Goal: Task Accomplishment & Management: Use online tool/utility

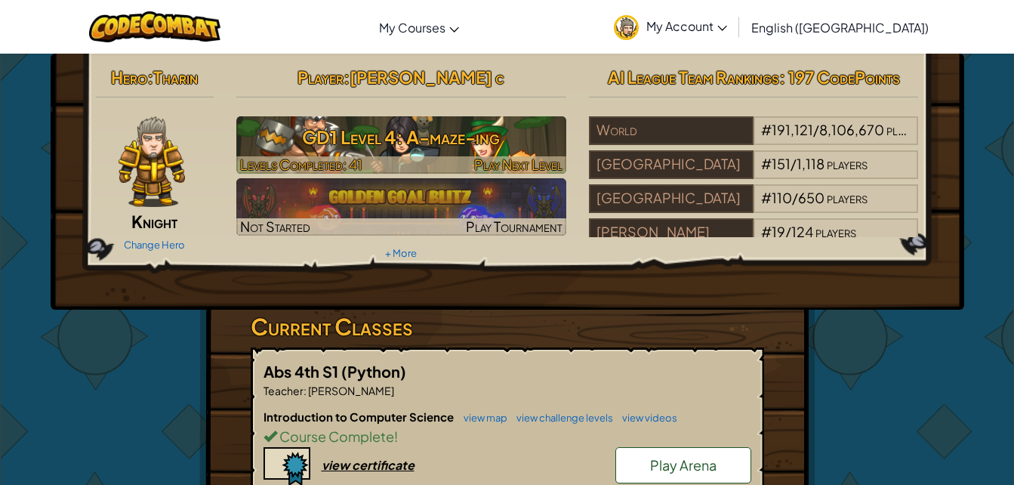
click at [465, 134] on h3 "GD1 Level 4: A-maze-ing" at bounding box center [401, 137] width 330 height 34
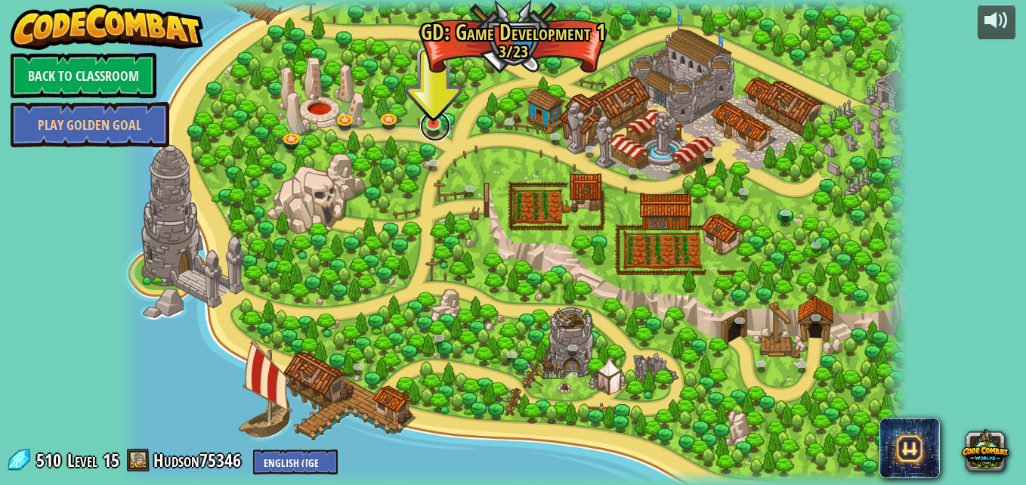
click at [439, 130] on link at bounding box center [435, 126] width 30 height 30
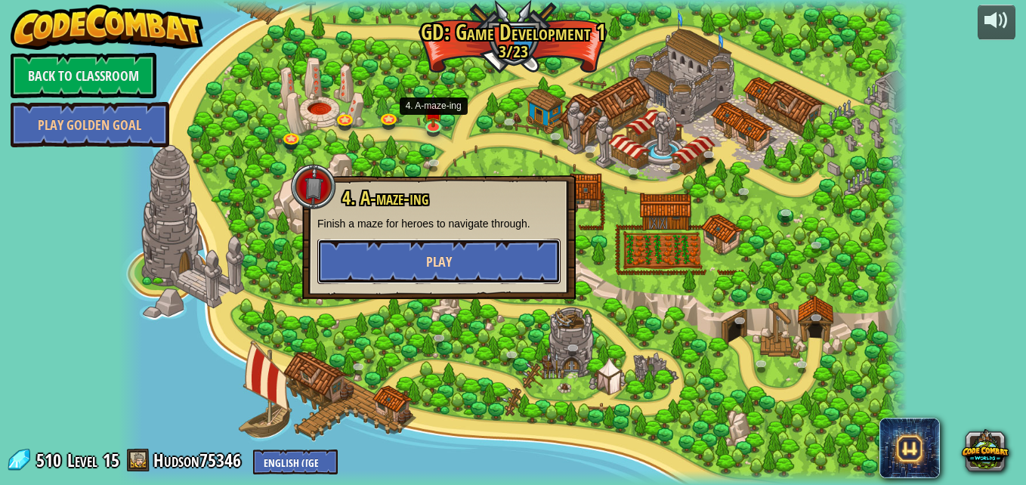
click at [508, 258] on button "Play" at bounding box center [438, 261] width 243 height 45
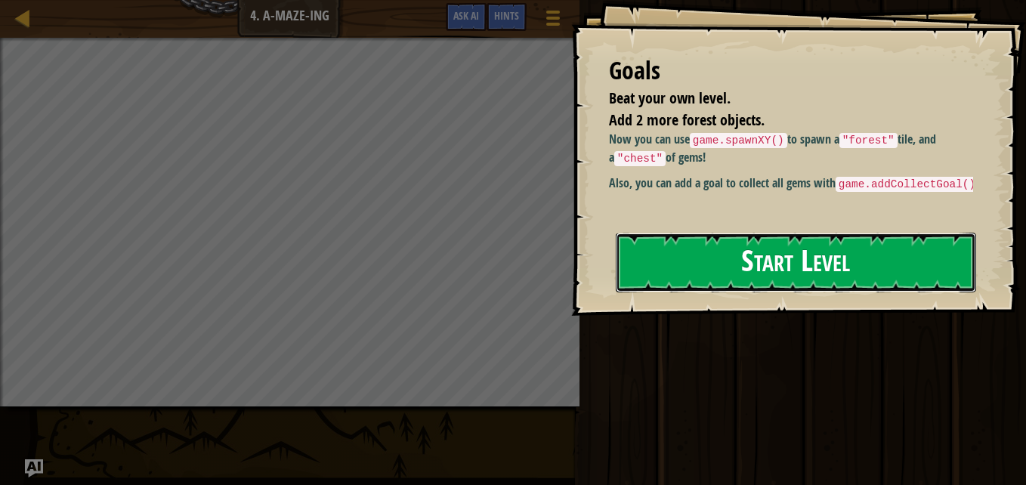
click at [930, 255] on button "Start Level" at bounding box center [796, 263] width 360 height 60
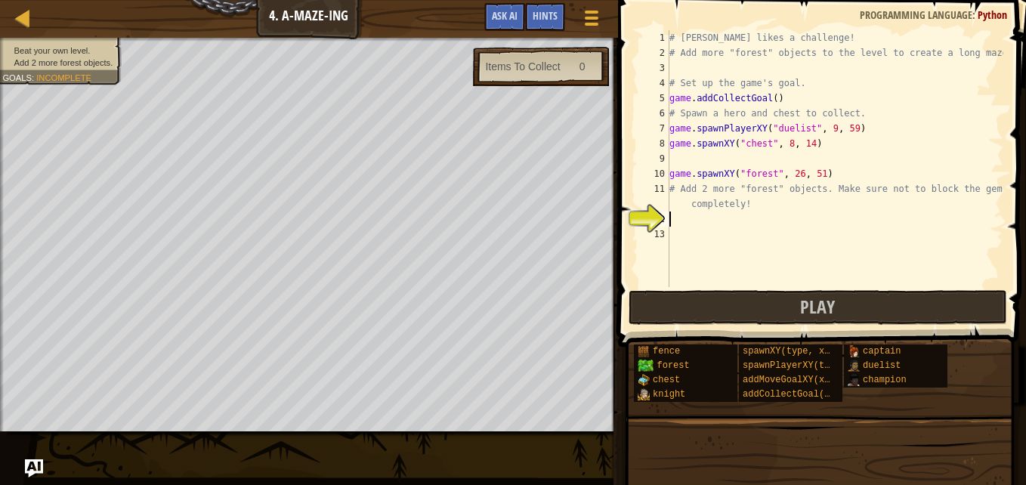
scroll to position [7, 0]
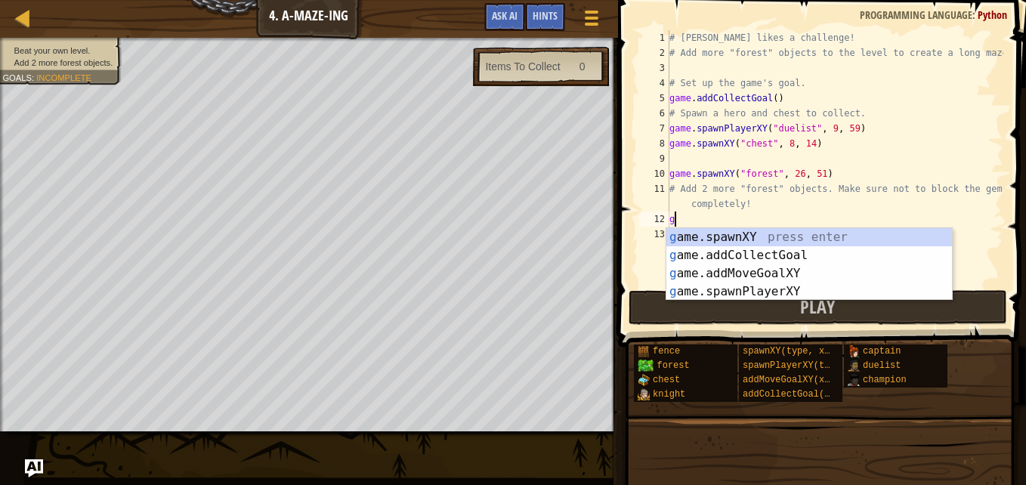
click at [777, 230] on div "g ame.spawnXY press enter g ame.addCollectGoal press enter g ame.addMoveGoalXY …" at bounding box center [808, 282] width 285 height 109
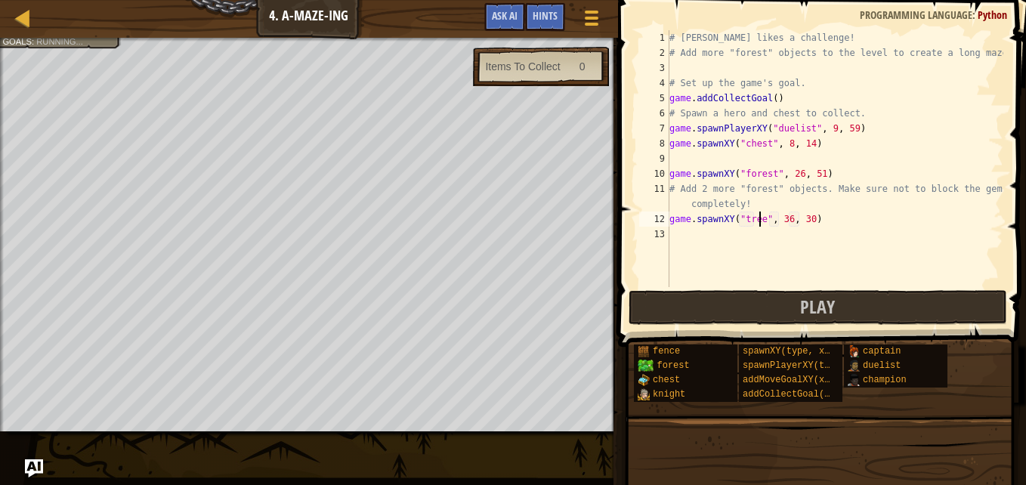
scroll to position [7, 7]
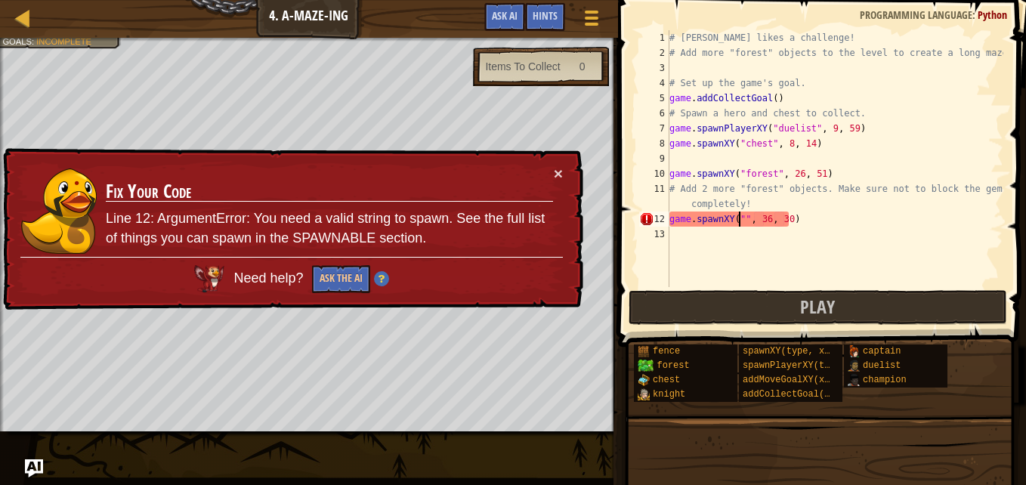
click at [829, 214] on div "# [PERSON_NAME] likes a challenge! # Add more "forest" objects to the level to …" at bounding box center [834, 173] width 337 height 287
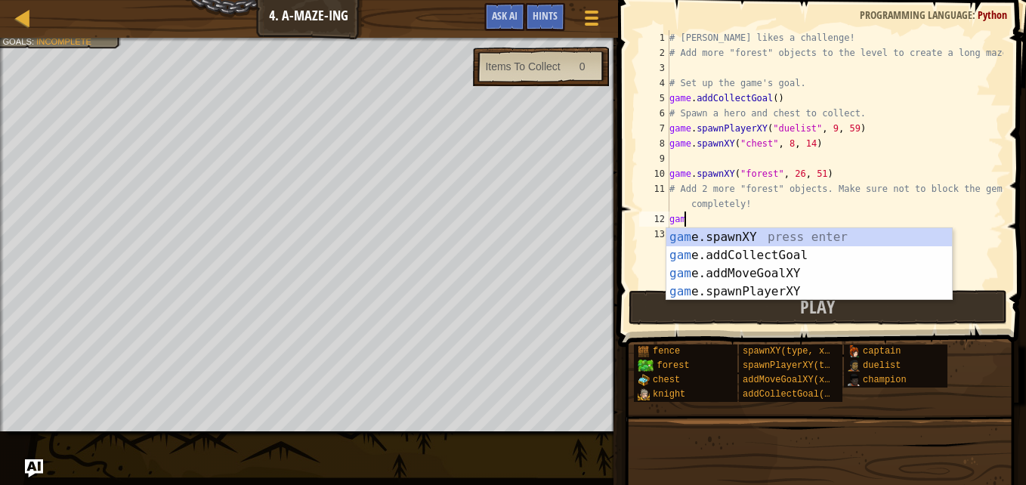
scroll to position [7, 0]
type textarea "g"
type textarea "# Add 2 more "forest" objects. Make sure not to block the gems completely!"
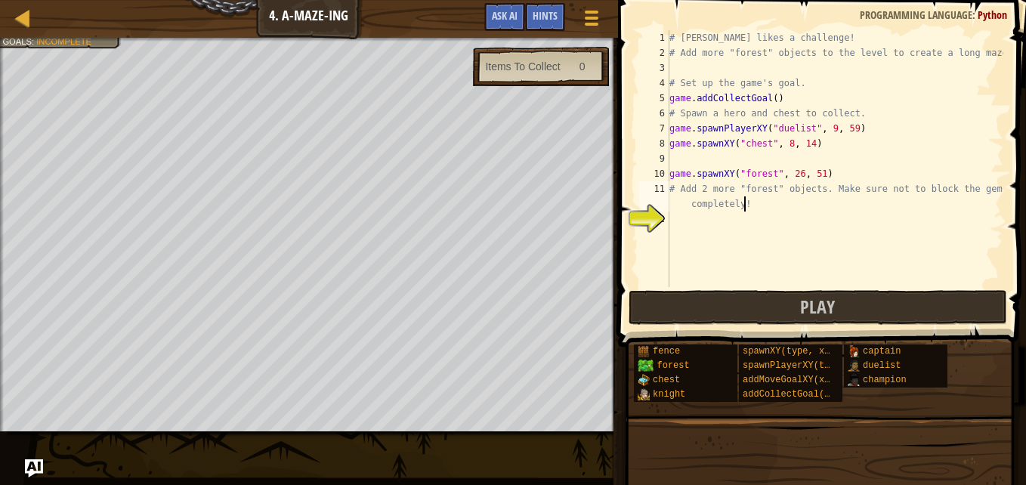
click at [673, 224] on div "# [PERSON_NAME] likes a challenge! # Add more "forest" objects to the level to …" at bounding box center [834, 173] width 337 height 287
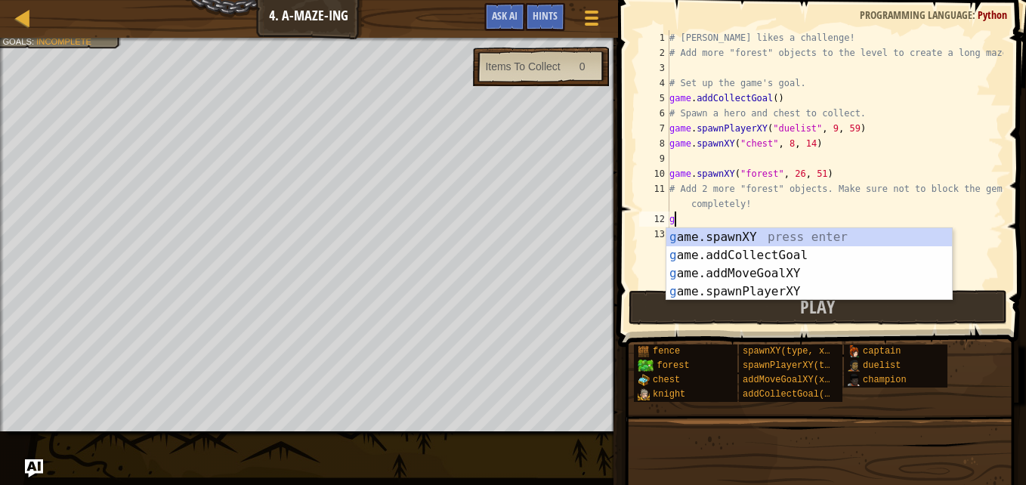
click at [789, 295] on div "g ame.spawnXY press enter g ame.addCollectGoal press enter g ame.addMoveGoalXY …" at bounding box center [808, 282] width 285 height 109
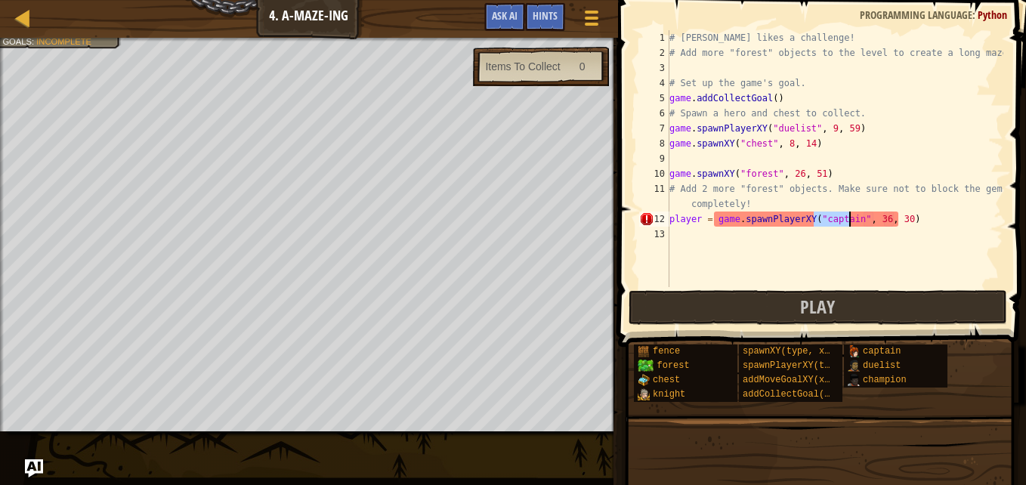
click at [924, 218] on div "# [PERSON_NAME] likes a challenge! # Add more "forest" objects to the level to …" at bounding box center [834, 173] width 337 height 287
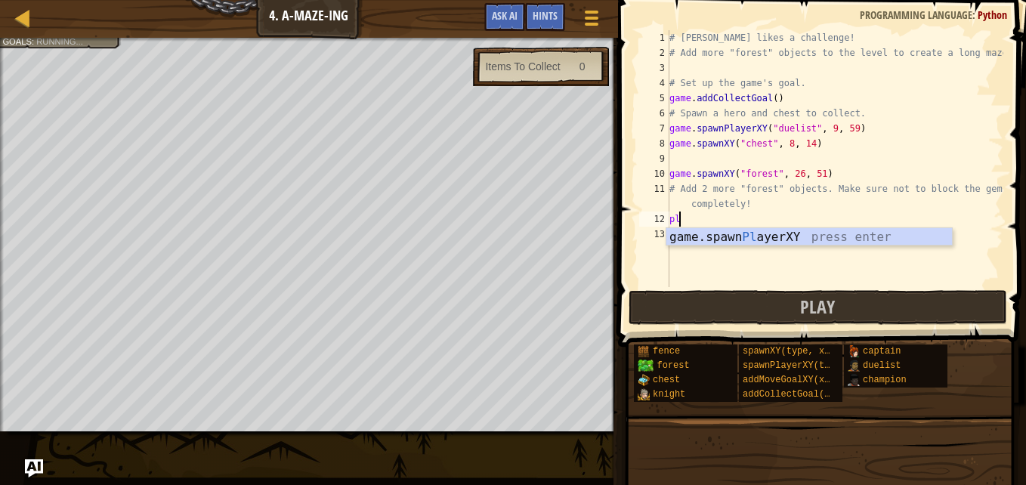
type textarea "p"
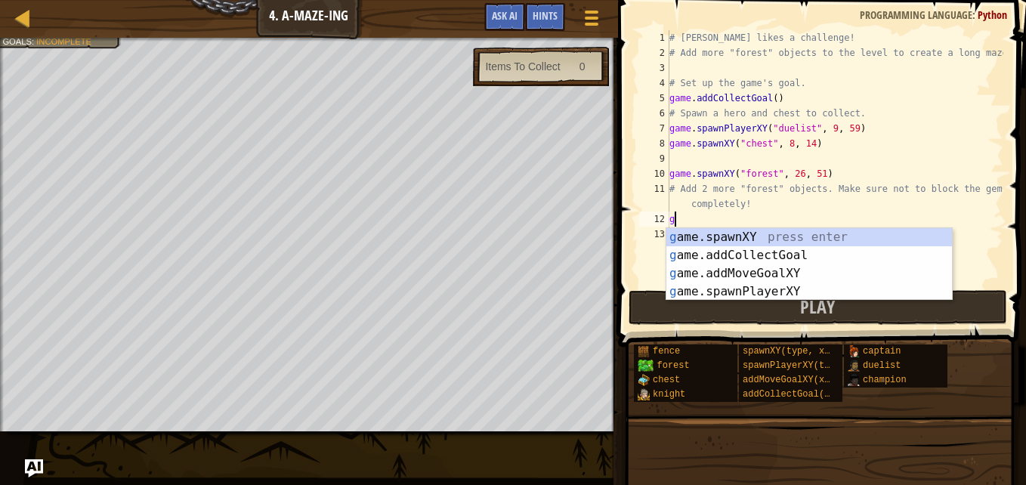
click at [778, 273] on div "g ame.spawnXY press enter g ame.addCollectGoal press enter g ame.addMoveGoalXY …" at bounding box center [808, 282] width 285 height 109
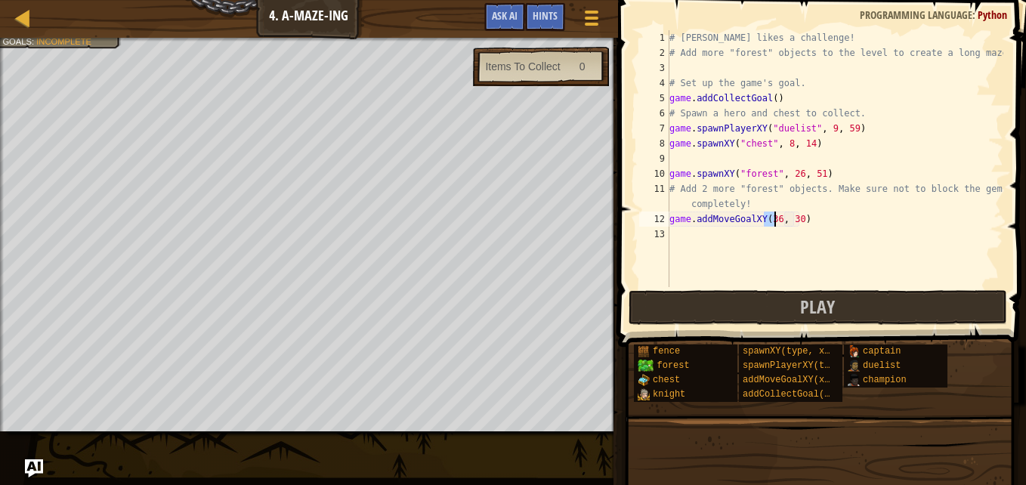
click at [804, 220] on div "# [PERSON_NAME] likes a challenge! # Add more "forest" objects to the level to …" at bounding box center [834, 173] width 337 height 287
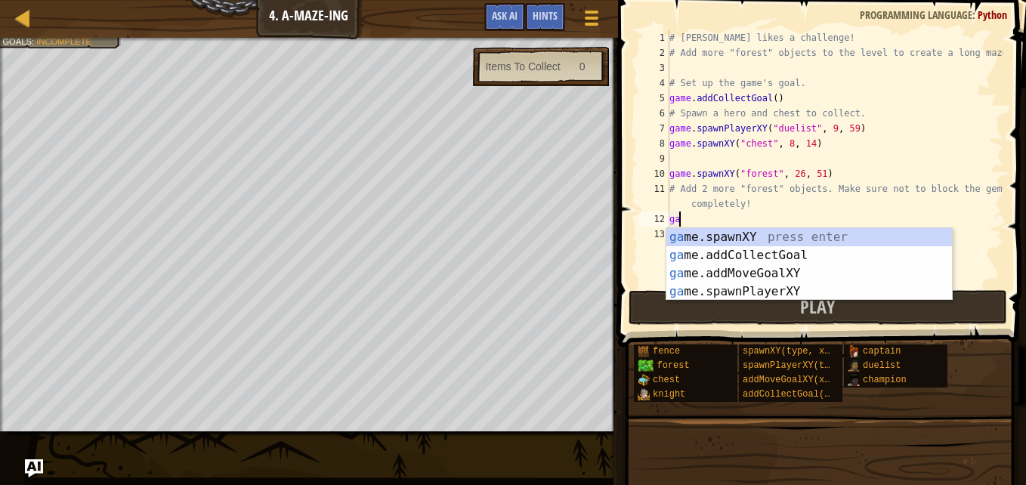
type textarea "g"
click at [794, 233] on div "g ame.spawnXY press enter g ame.addCollectGoal press enter g ame.addMoveGoalXY …" at bounding box center [808, 282] width 285 height 109
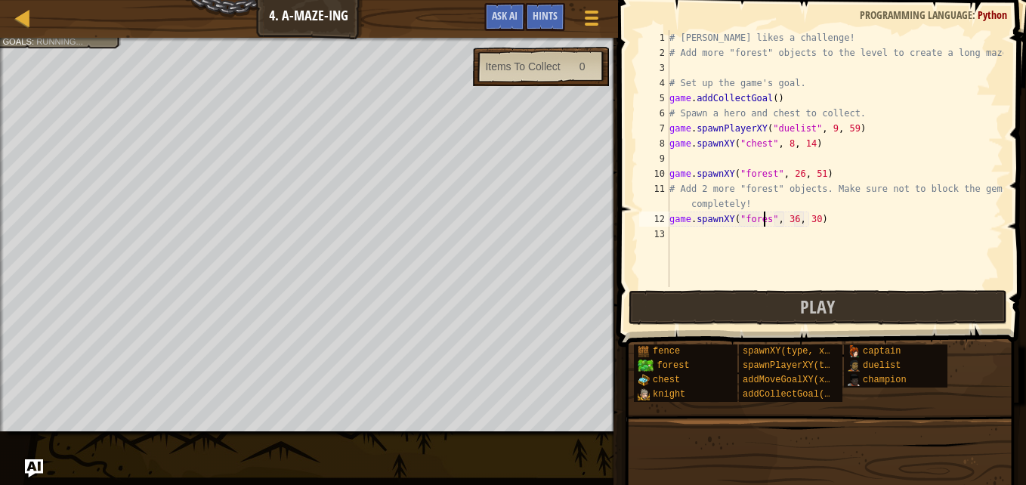
scroll to position [7, 8]
click at [799, 224] on div "# [PERSON_NAME] likes a challenge! # Add more "forest" objects to the level to …" at bounding box center [834, 173] width 337 height 287
click at [791, 225] on div "# [PERSON_NAME] likes a challenge! # Add more "forest" objects to the level to …" at bounding box center [834, 173] width 337 height 287
click at [798, 215] on div "# [PERSON_NAME] likes a challenge! # Add more "forest" objects to the level to …" at bounding box center [834, 173] width 337 height 287
click at [794, 221] on div "# [PERSON_NAME] likes a challenge! # Add more "forest" objects to the level to …" at bounding box center [834, 173] width 337 height 287
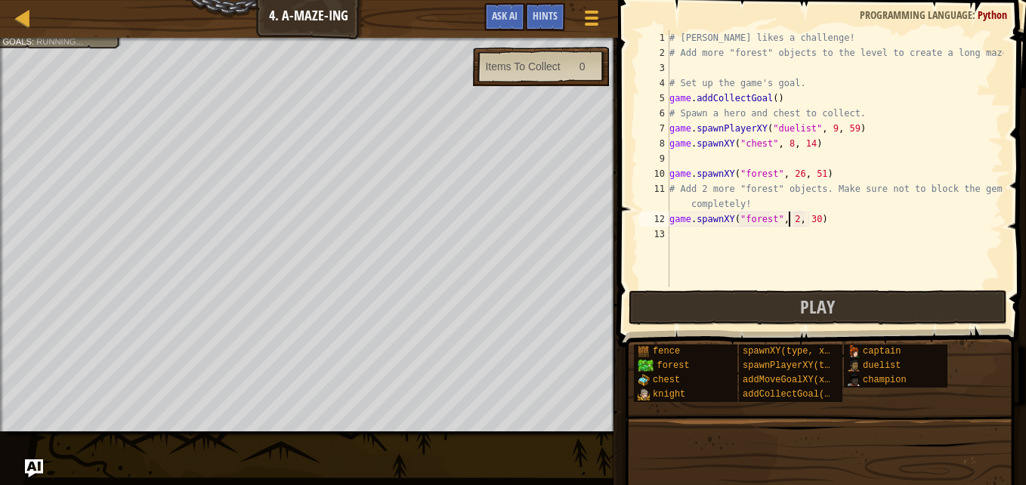
scroll to position [7, 10]
type textarea "game.spawnXY("forest", 44, 30)"
click at [917, 319] on button "Play" at bounding box center [817, 307] width 378 height 35
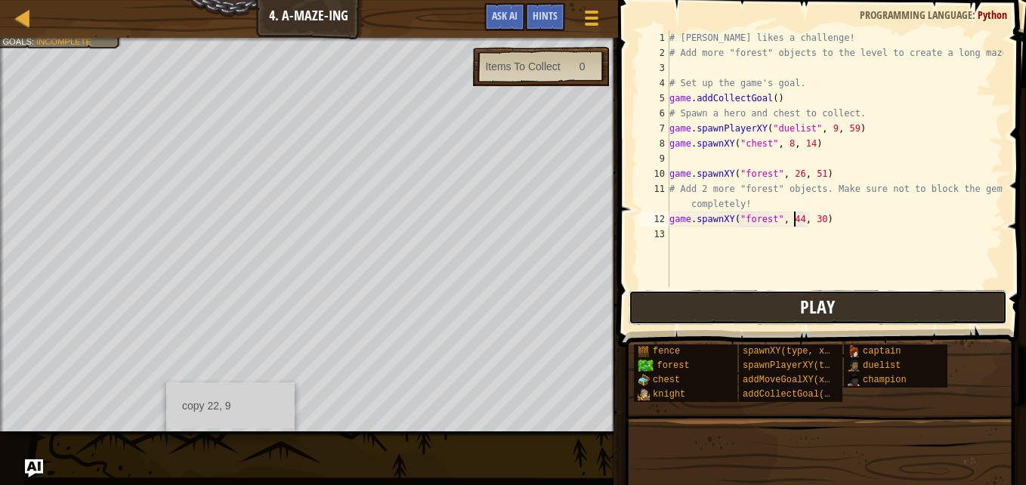
click at [838, 304] on button "Play" at bounding box center [817, 307] width 378 height 35
click at [696, 245] on div "# [PERSON_NAME] likes a challenge! # Add more "forest" objects to the level to …" at bounding box center [834, 173] width 337 height 287
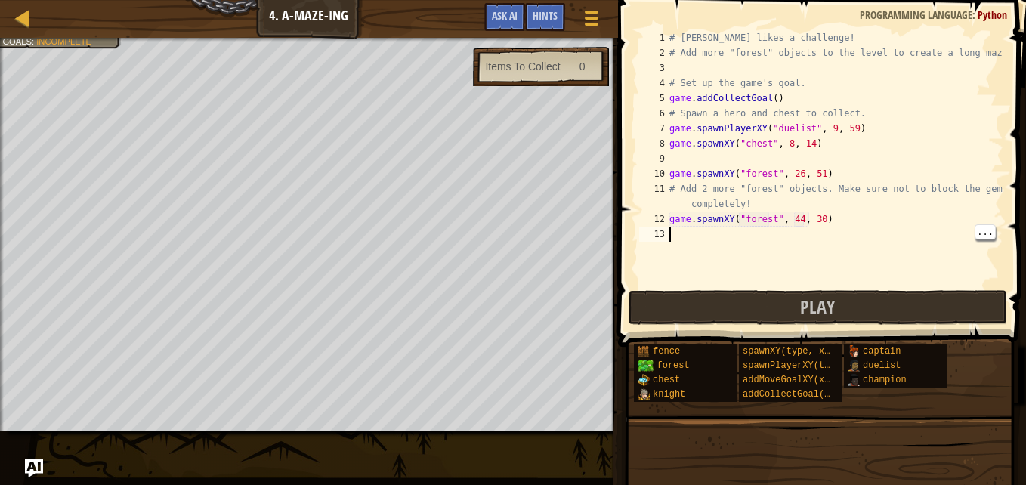
scroll to position [7, 0]
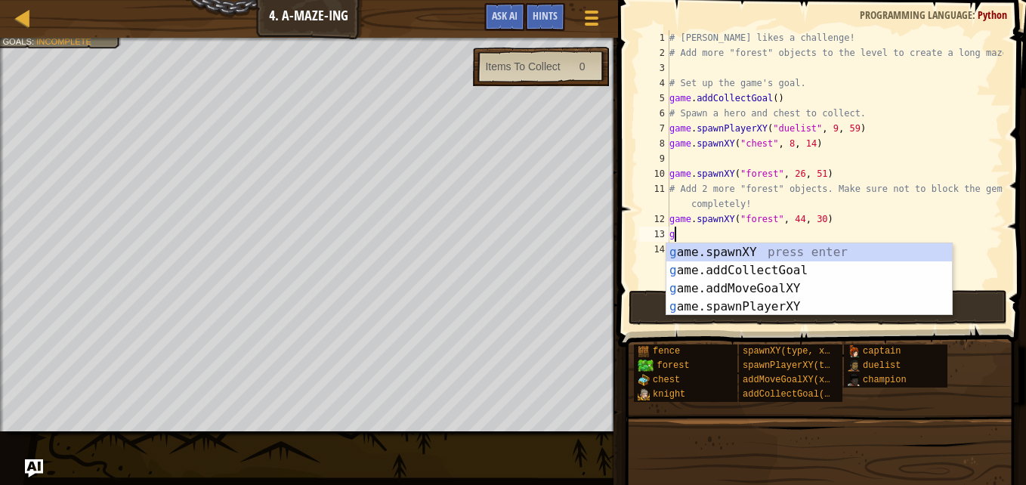
click at [793, 257] on div "g ame.spawnXY press enter g ame.addCollectGoal press enter g ame.addMoveGoalXY …" at bounding box center [808, 297] width 285 height 109
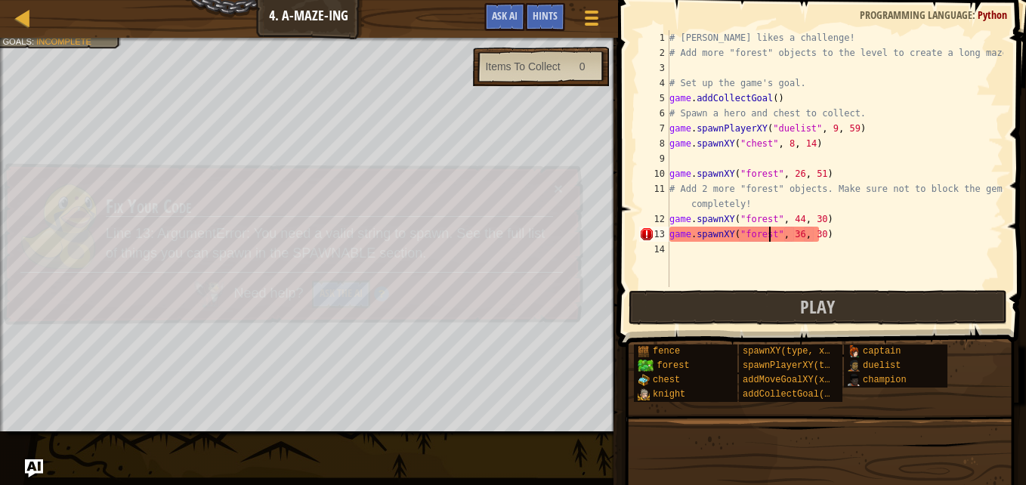
scroll to position [7, 8]
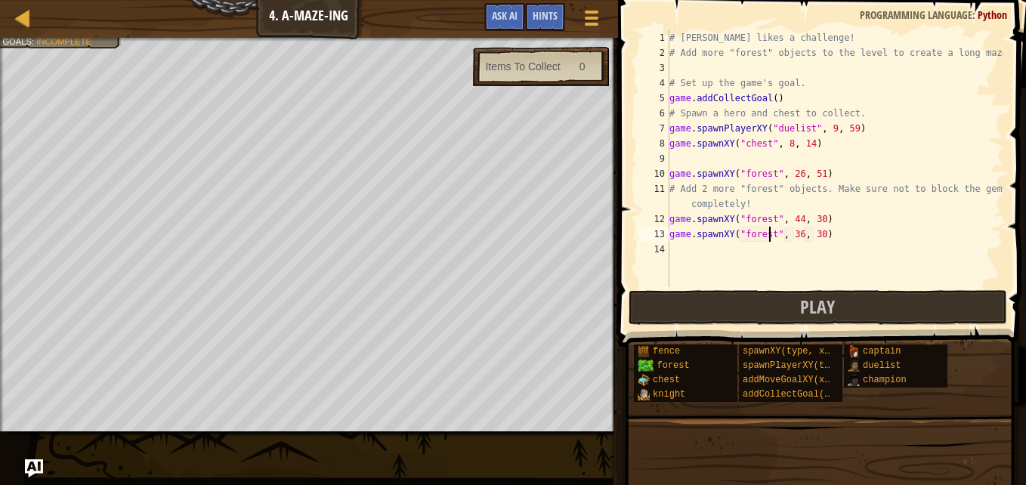
click at [793, 233] on div "# [PERSON_NAME] likes a challenge! # Add more "forest" objects to the level to …" at bounding box center [834, 173] width 337 height 287
click at [823, 239] on div "# [PERSON_NAME] likes a challenge! # Add more "forest" objects to the level to …" at bounding box center [834, 173] width 337 height 287
click at [820, 235] on div "# [PERSON_NAME] likes a challenge! # Add more "forest" objects to the level to …" at bounding box center [834, 173] width 337 height 287
click at [814, 235] on div "# [PERSON_NAME] likes a challenge! # Add more "forest" objects to the level to …" at bounding box center [834, 173] width 337 height 287
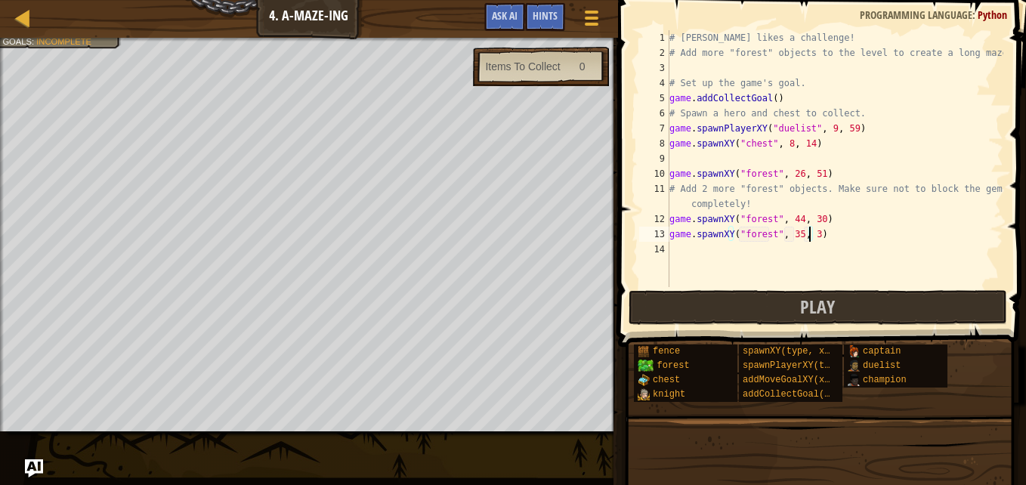
type textarea "game.spawnXY("forest", 35, 32)"
click at [898, 306] on button "Play" at bounding box center [817, 307] width 378 height 35
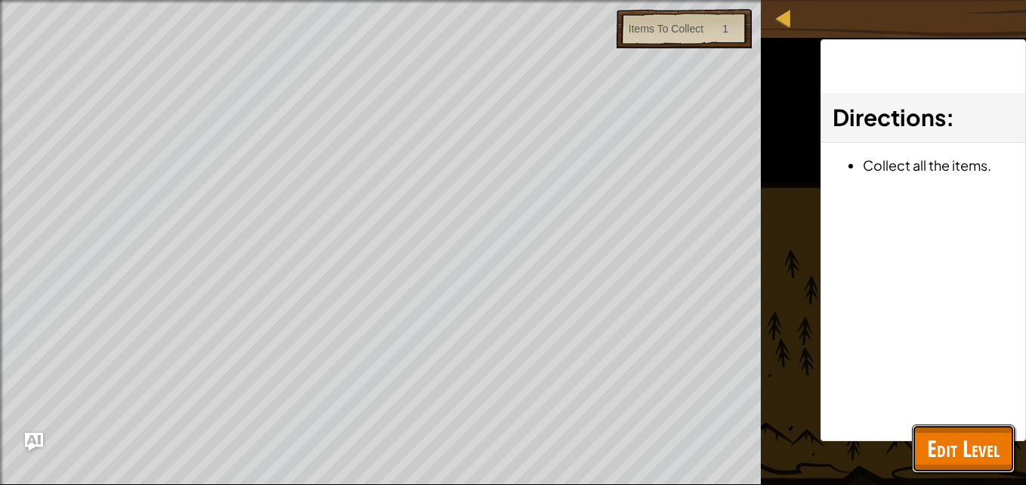
click at [958, 442] on span "Edit Level" at bounding box center [963, 448] width 73 height 31
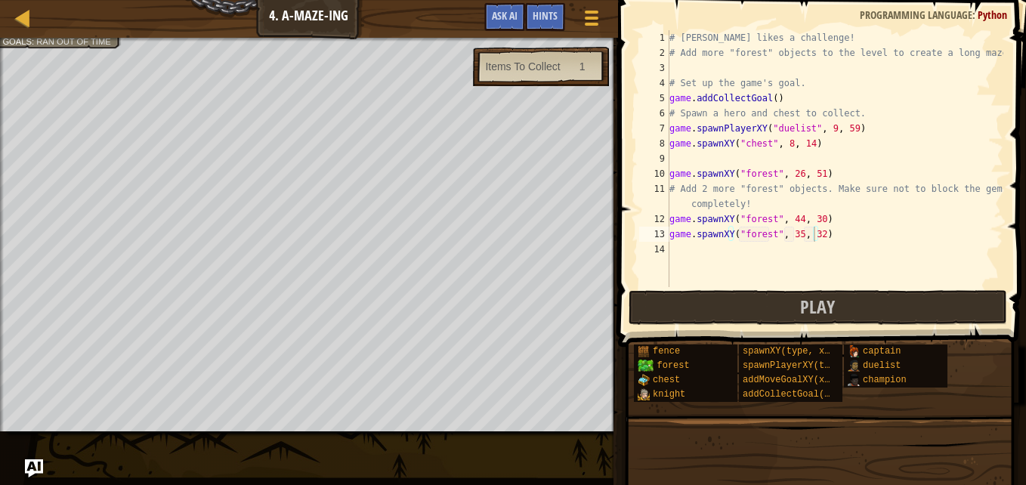
click at [792, 243] on div "# [PERSON_NAME] likes a challenge! # Add more "forest" objects to the level to …" at bounding box center [834, 173] width 337 height 287
click at [795, 236] on div "# [PERSON_NAME] likes a challenge! # Add more "forest" objects to the level to …" at bounding box center [834, 173] width 337 height 287
click at [812, 235] on div "# [PERSON_NAME] likes a challenge! # Add more "forest" objects to the level to …" at bounding box center [834, 173] width 337 height 287
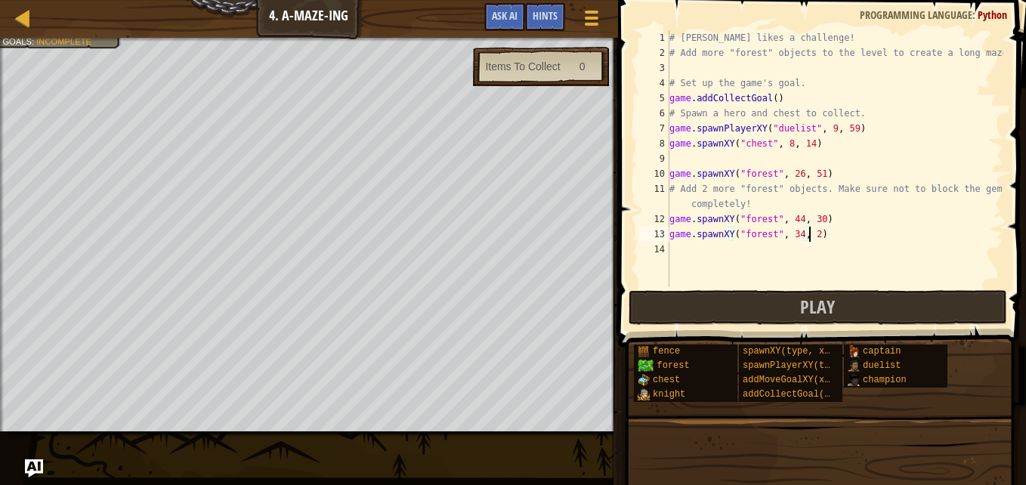
type textarea "game.spawnXY("forest", 34, 22)"
click at [903, 306] on button "Play" at bounding box center [817, 307] width 378 height 35
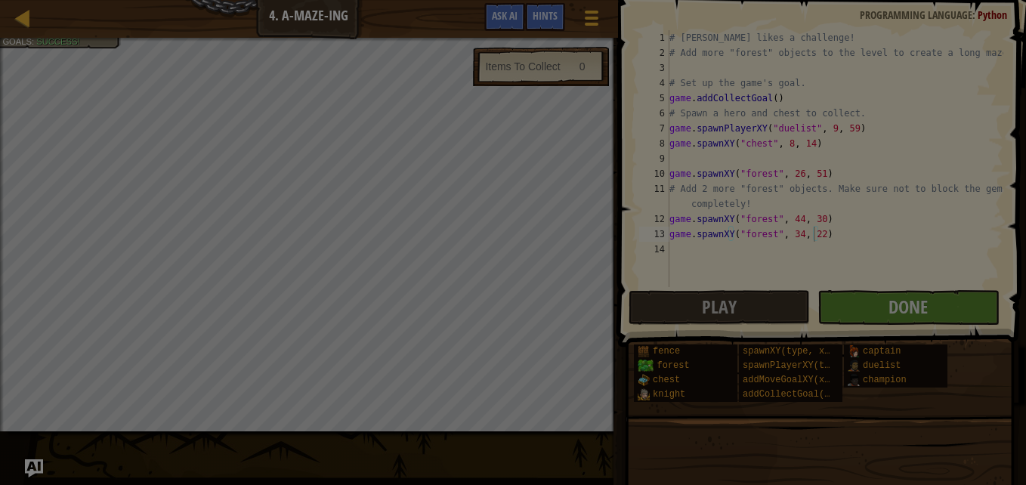
click at [0, 0] on div "Loading..." at bounding box center [0, 0] width 0 height 0
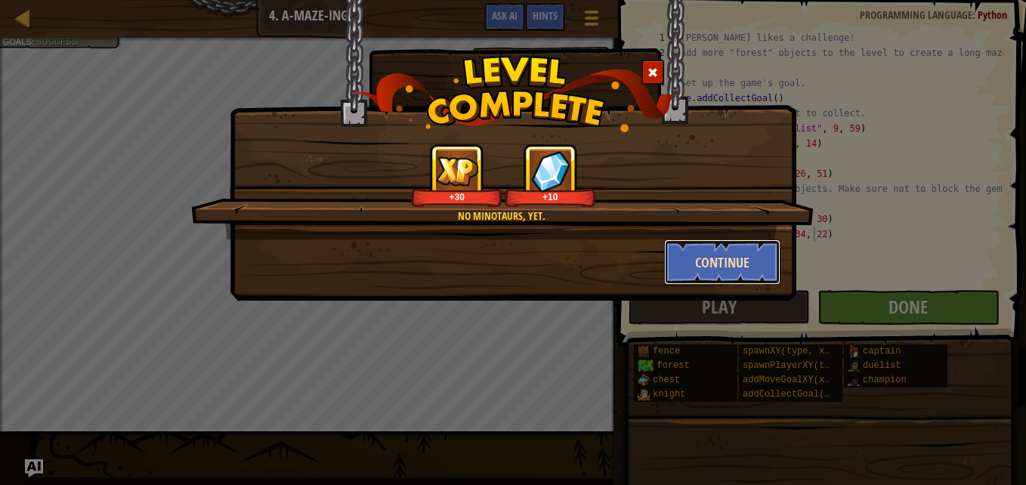
click at [733, 267] on button "Continue" at bounding box center [722, 261] width 117 height 45
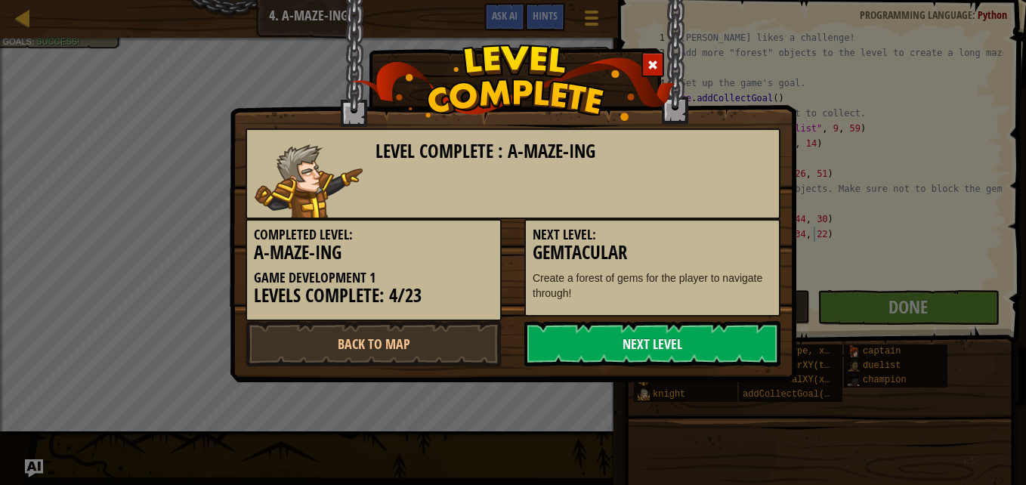
click at [728, 353] on link "Next Level" at bounding box center [652, 343] width 256 height 45
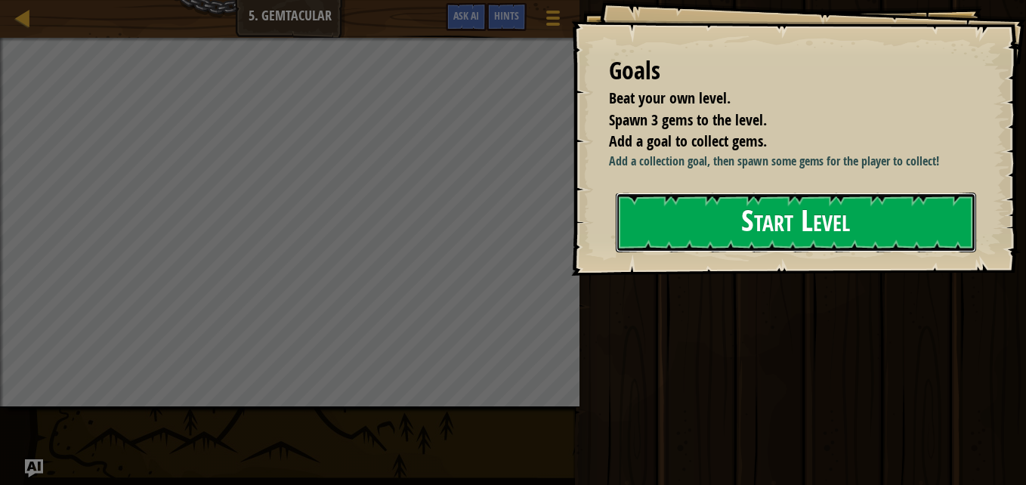
click at [911, 220] on button "Start Level" at bounding box center [796, 223] width 360 height 60
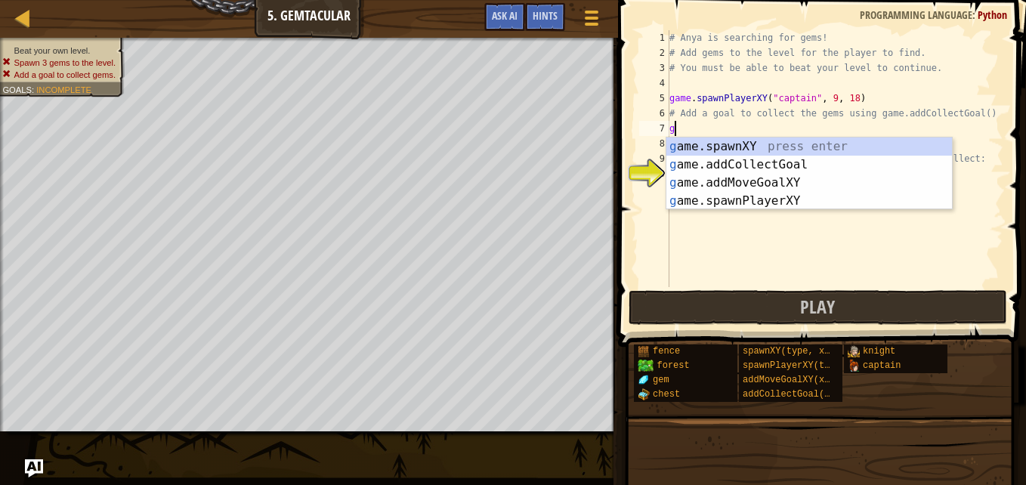
scroll to position [7, 0]
click at [776, 148] on div "g ame.spawnXY press enter g ame.addCollectGoal press enter g ame.addMoveGoalXY …" at bounding box center [808, 191] width 285 height 109
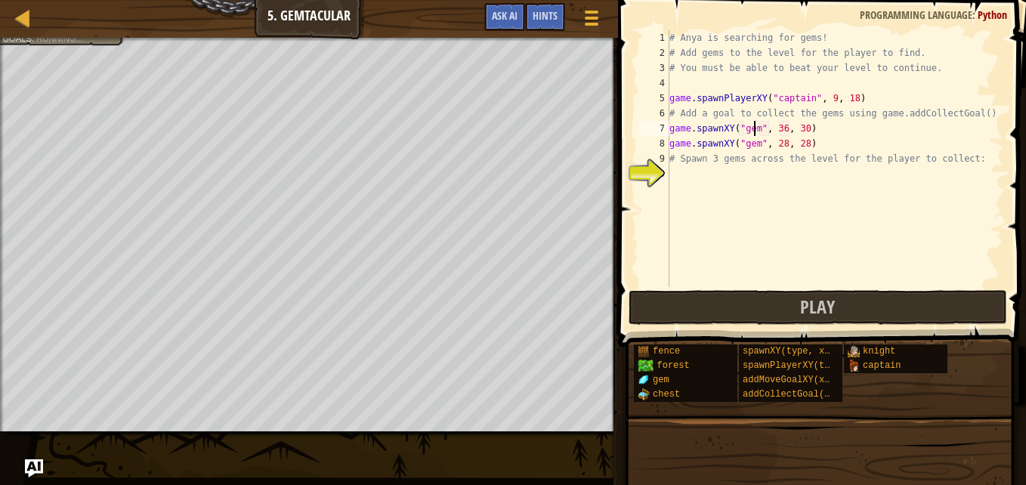
scroll to position [7, 7]
type textarea "game.spawnXY("gem", 36, 30)"
click at [594, 11] on span at bounding box center [591, 11] width 14 height 3
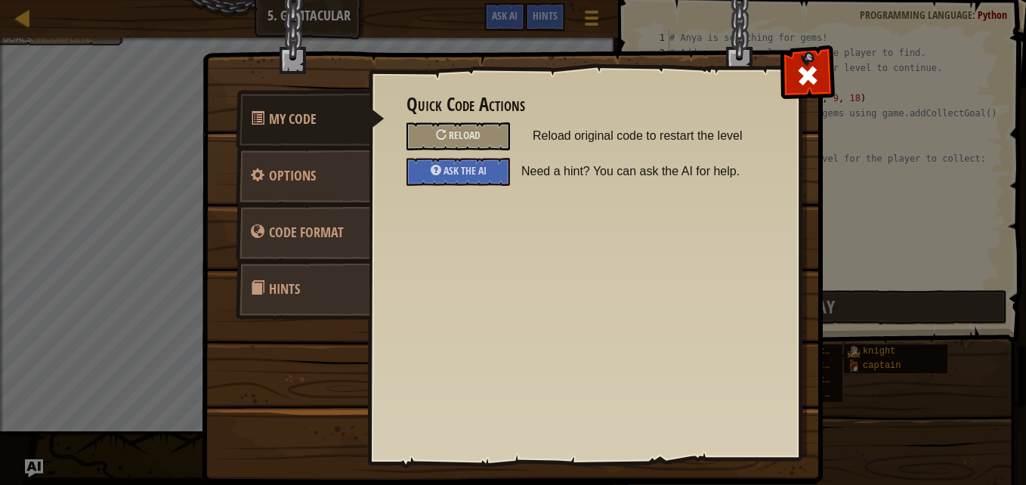
click at [321, 283] on link "Hints" at bounding box center [303, 289] width 134 height 59
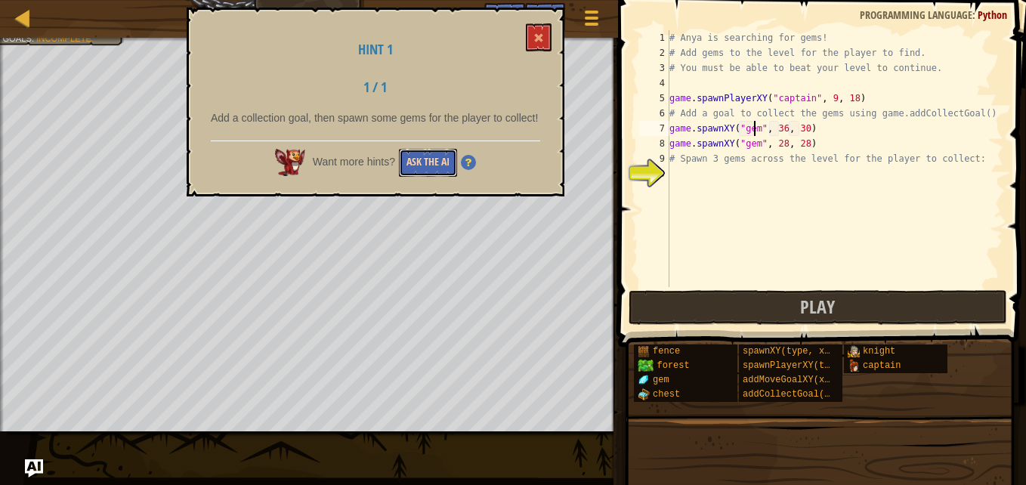
click at [418, 171] on button "Ask the AI" at bounding box center [428, 163] width 58 height 28
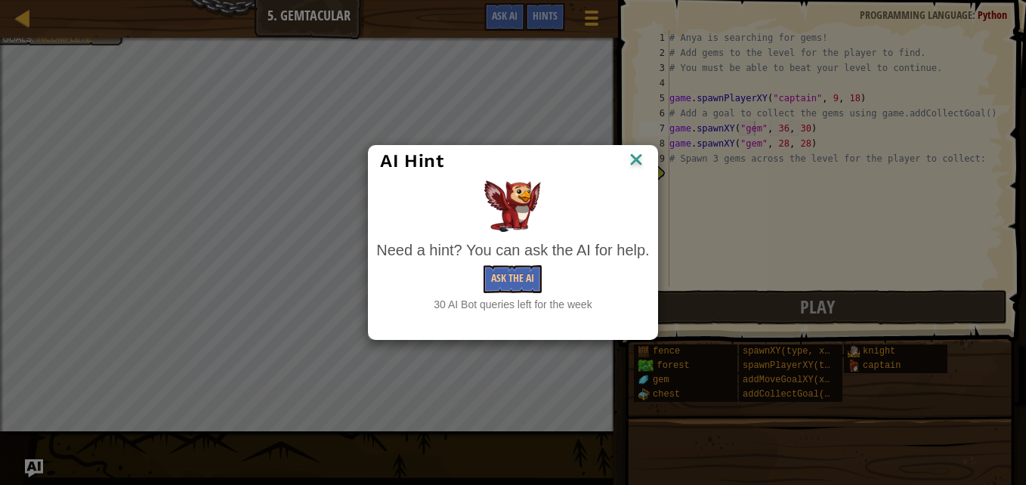
click at [640, 175] on div "AI Hint" at bounding box center [513, 161] width 288 height 31
click at [636, 160] on img at bounding box center [636, 161] width 20 height 23
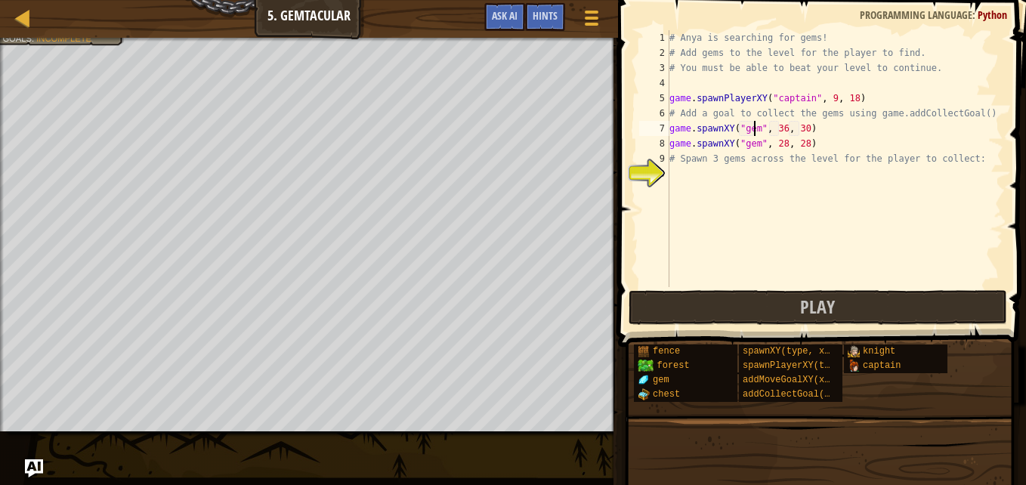
click at [68, 42] on span "Incomplete" at bounding box center [63, 38] width 55 height 10
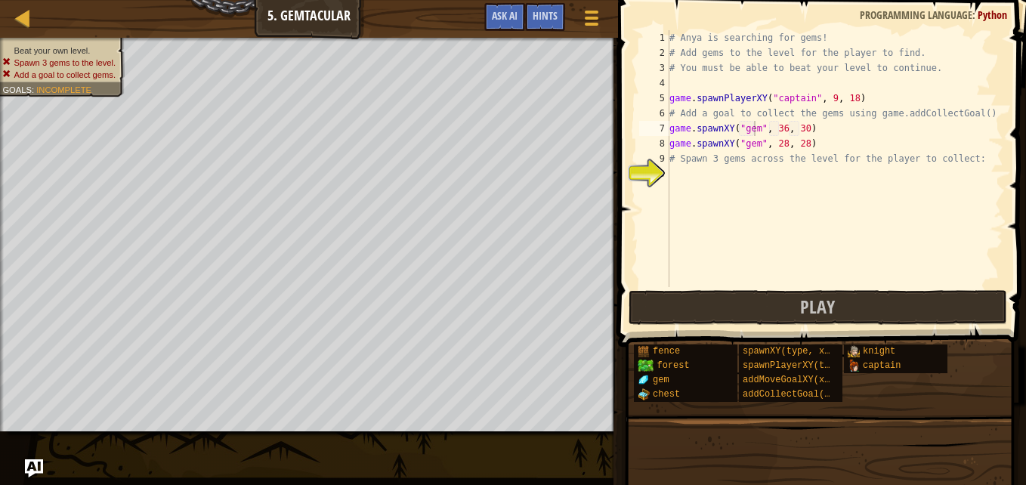
click at [756, 181] on div "# Anya is searching for gems! # Add gems to the level for the player to find. #…" at bounding box center [834, 173] width 337 height 287
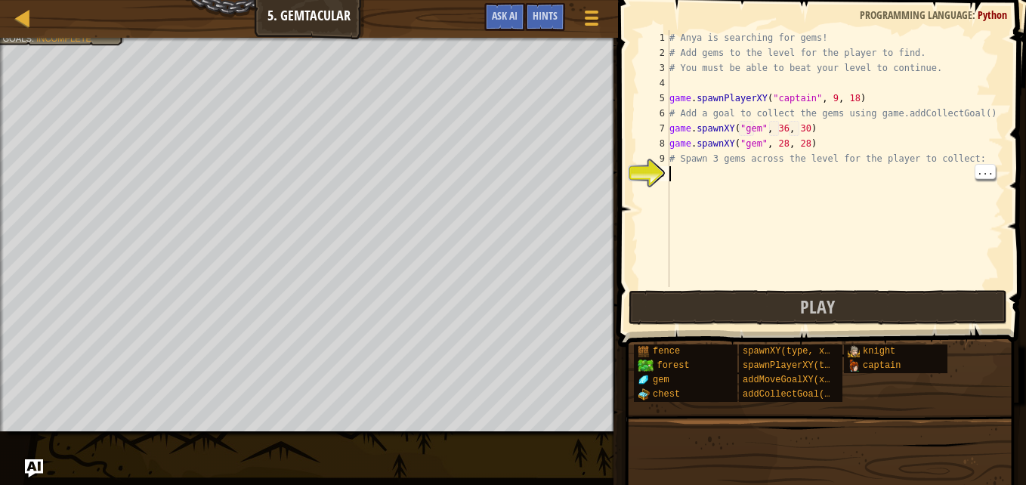
scroll to position [7, 0]
click at [833, 313] on span "Play" at bounding box center [817, 307] width 35 height 24
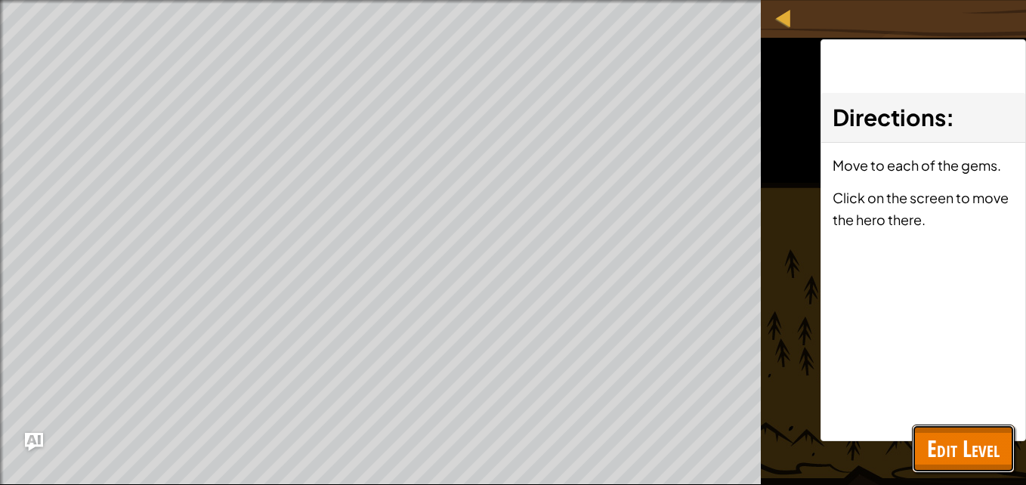
click at [974, 444] on span "Edit Level" at bounding box center [963, 448] width 73 height 31
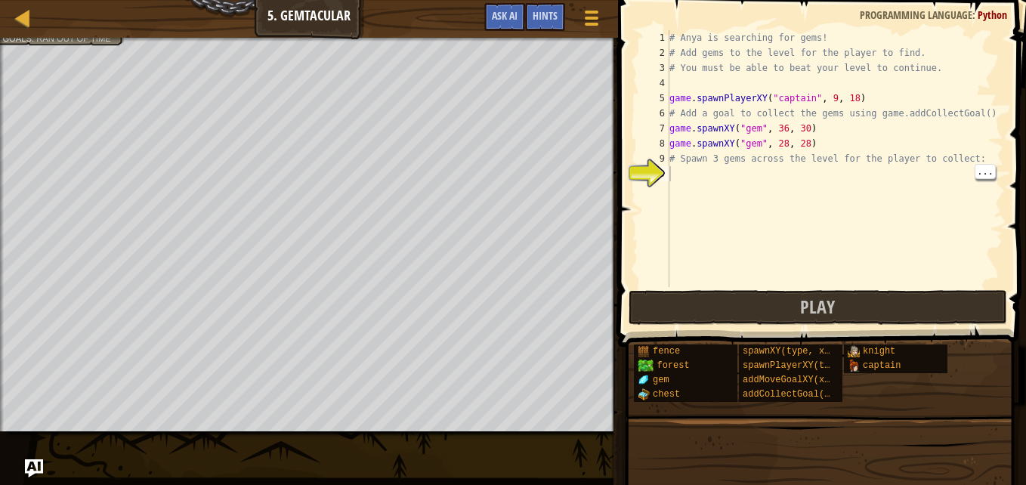
click at [679, 169] on div "# Anya is searching for gems! # Add gems to the level for the player to find. #…" at bounding box center [834, 173] width 337 height 287
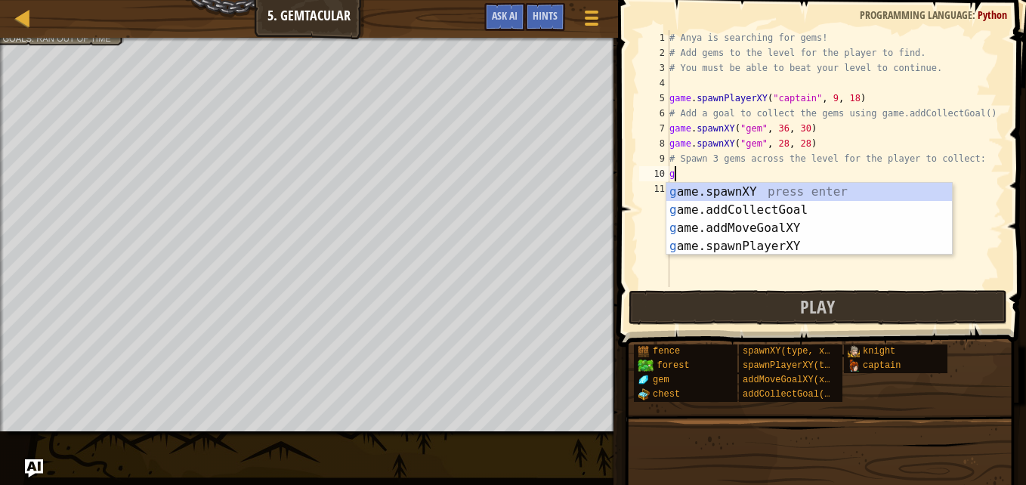
click at [779, 193] on div "g ame.spawnXY press enter g ame.addCollectGoal press enter g ame.addMoveGoalXY …" at bounding box center [808, 237] width 285 height 109
type textarea "game.spawnXY("fence", 36, 30)"
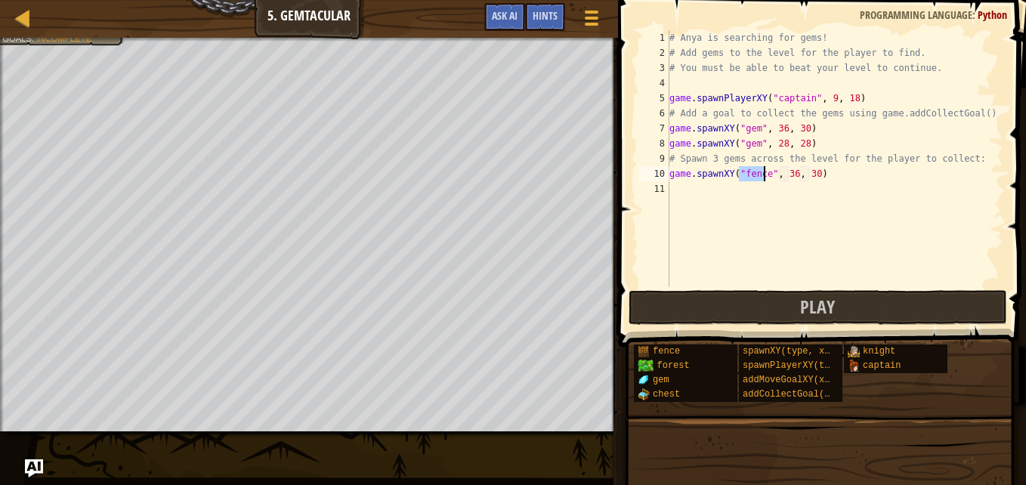
click at [792, 181] on div "# Anya is searching for gems! # Add gems to the level for the player to find. #…" at bounding box center [834, 173] width 337 height 287
click at [787, 174] on div "# Anya is searching for gems! # Add gems to the level for the player to find. #…" at bounding box center [834, 173] width 337 height 287
click at [803, 174] on div "# Anya is searching for gems! # Add gems to the level for the player to find. #…" at bounding box center [834, 173] width 337 height 287
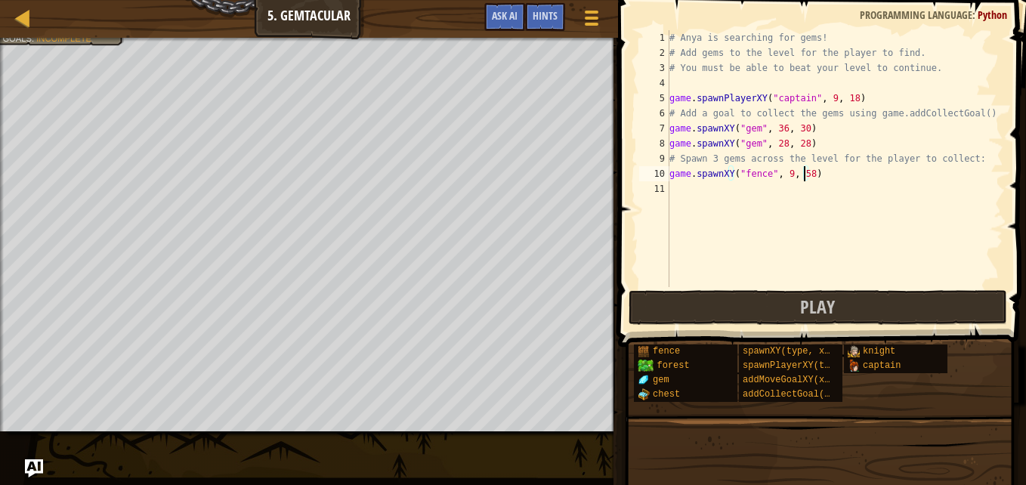
click at [760, 177] on div "# Anya is searching for gems! # Add gems to the level for the player to find. #…" at bounding box center [834, 173] width 337 height 287
click at [764, 179] on div "# Anya is searching for gems! # Add gems to the level for the player to find. #…" at bounding box center [834, 173] width 337 height 287
type textarea "game.spawnXY("gem", 9, 58)"
click at [86, 37] on div "Map Game Development 1 5. Gemtacular Game Menu Done Hints Ask AI" at bounding box center [309, 19] width 618 height 38
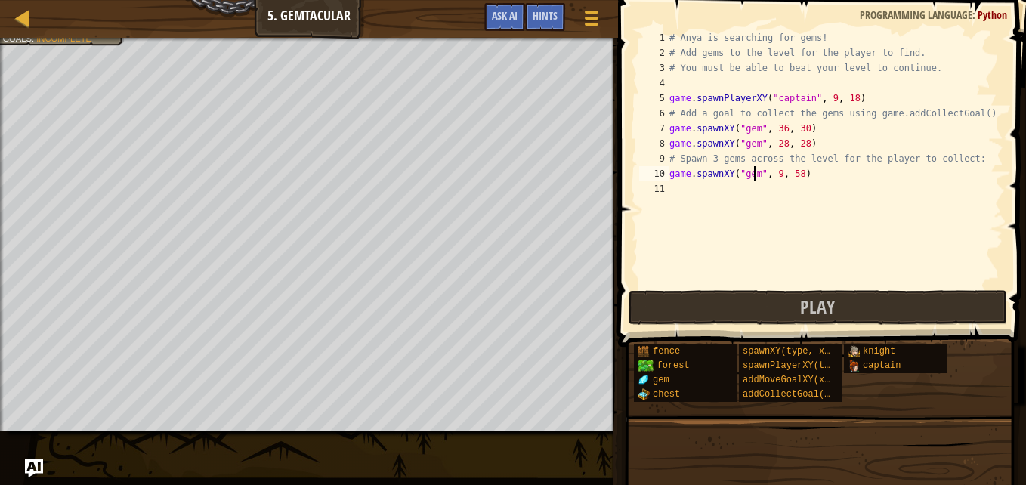
click at [697, 191] on div "# Anya is searching for gems! # Add gems to the level for the player to find. #…" at bounding box center [834, 173] width 337 height 287
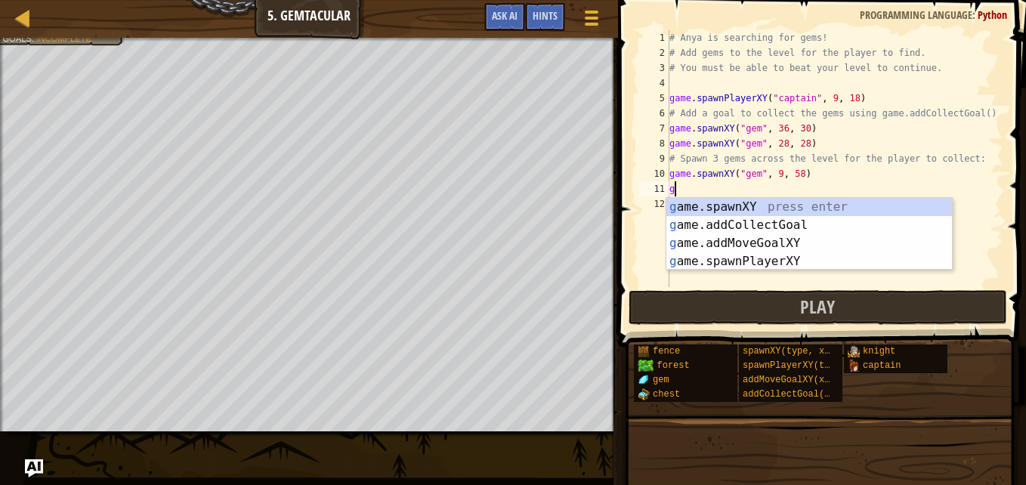
click at [789, 211] on div "g ame.spawnXY press enter g ame.addCollectGoal press enter g ame.addMoveGoalXY …" at bounding box center [808, 252] width 285 height 109
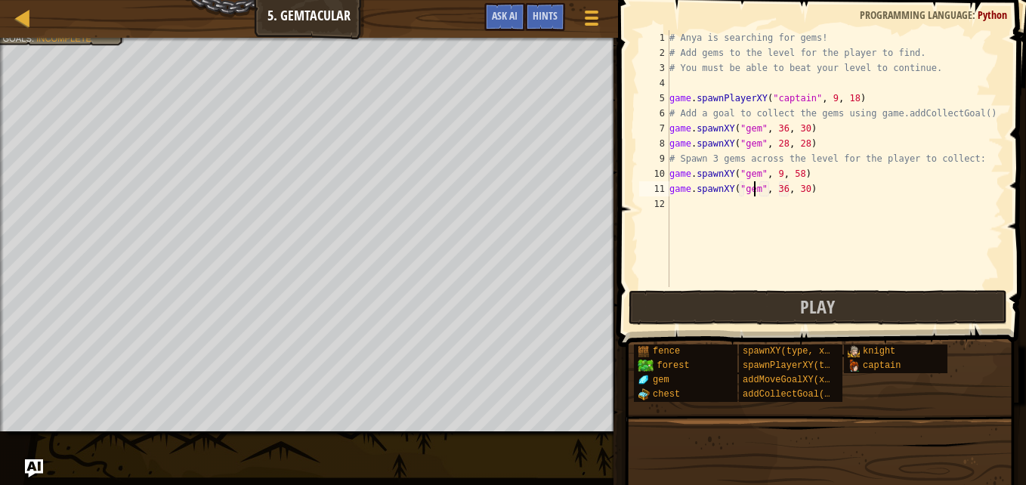
scroll to position [7, 7]
click at [777, 190] on div "# Anya is searching for gems! # Add gems to the level for the player to find. #…" at bounding box center [834, 173] width 337 height 287
click at [799, 193] on div "# Anya is searching for gems! # Add gems to the level for the player to find. #…" at bounding box center [834, 173] width 337 height 287
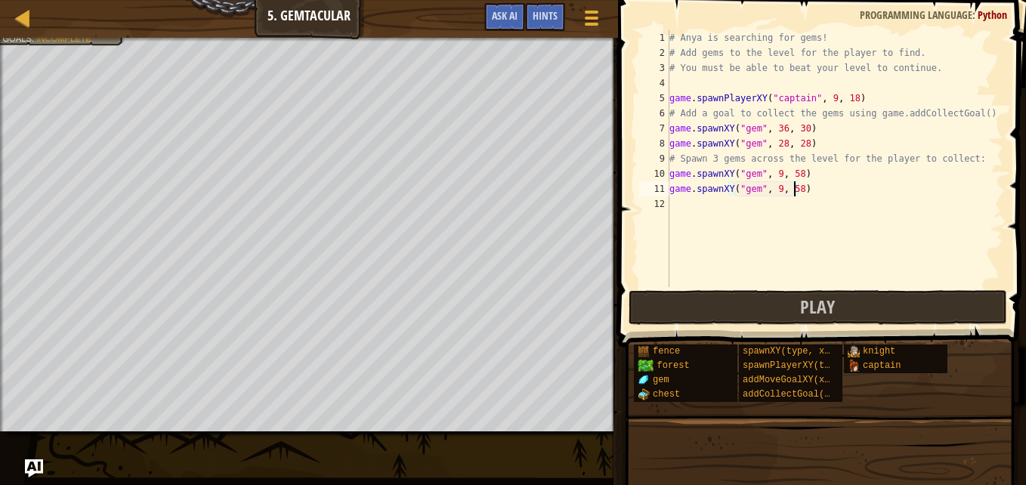
type textarea "game.spawnXY("gem", 9, 58)"
click at [85, 36] on div "Map Game Development 1 5. Gemtacular Game Menu Done Hints Ask AI" at bounding box center [309, 19] width 618 height 38
click at [88, 42] on span "Incomplete" at bounding box center [63, 38] width 55 height 10
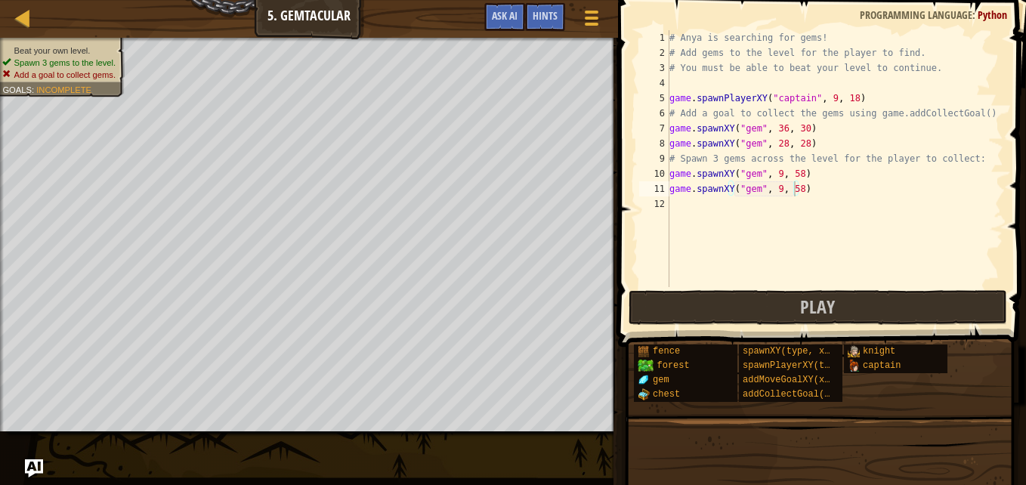
click at [724, 208] on div "# Anya is searching for gems! # Add gems to the level for the player to find. #…" at bounding box center [834, 173] width 337 height 287
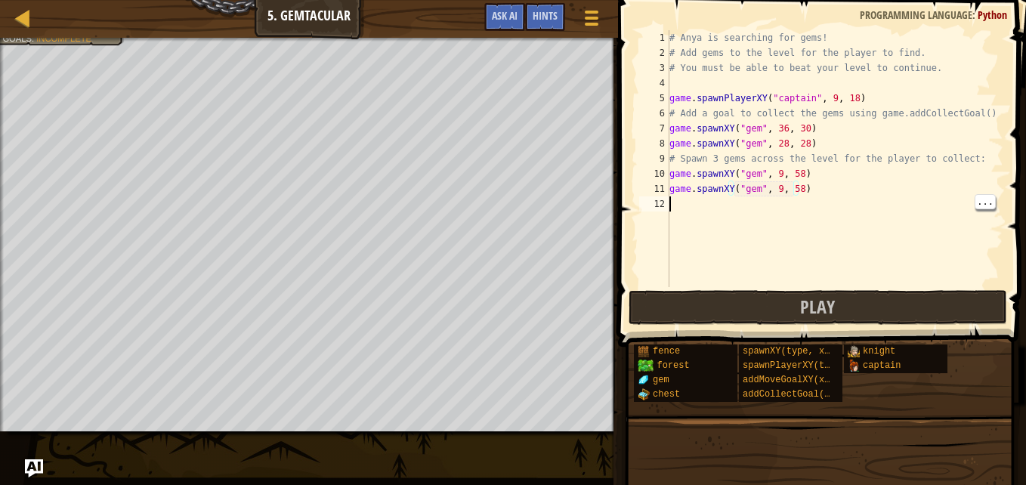
scroll to position [7, 0]
type textarea "g"
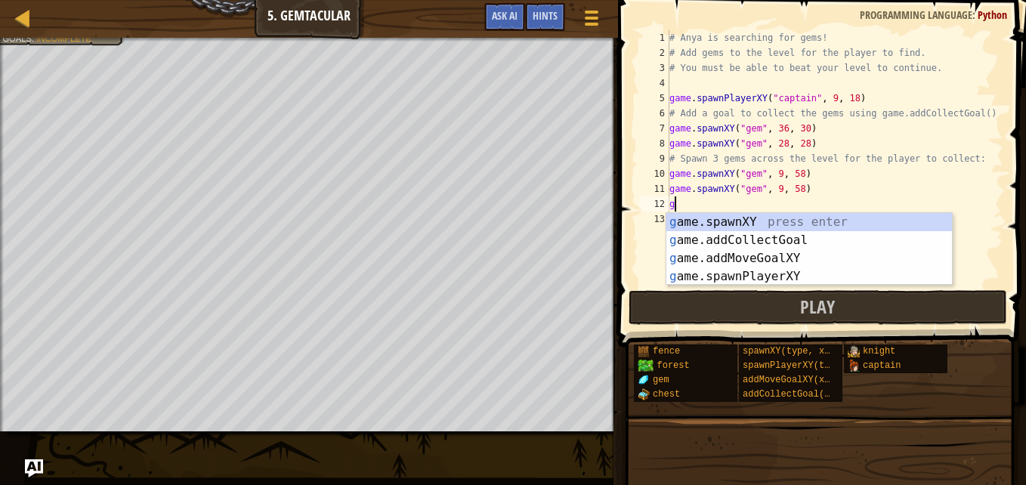
click at [808, 242] on div "g ame.spawnXY press enter g ame.addCollectGoal press enter g ame.addMoveGoalXY …" at bounding box center [808, 267] width 285 height 109
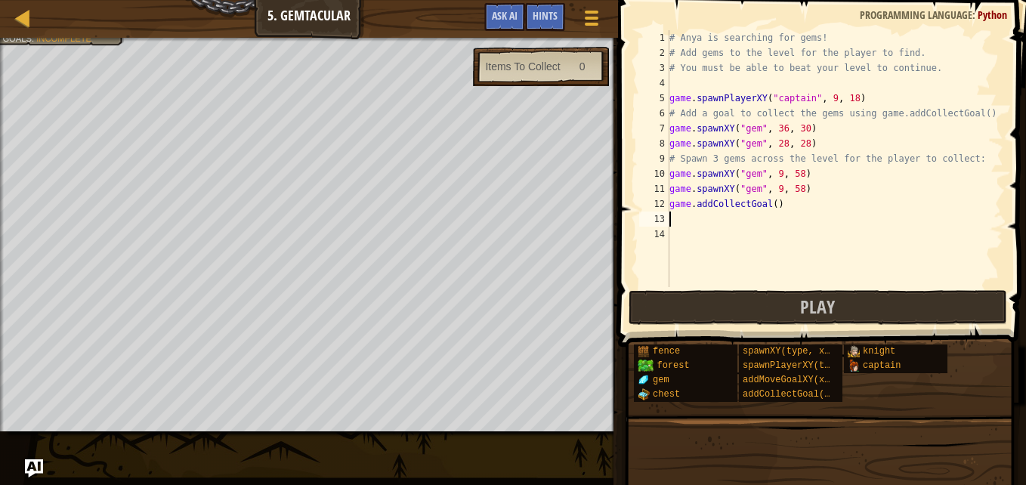
click at [772, 209] on div "# Anya is searching for gems! # Add gems to the level for the player to find. #…" at bounding box center [834, 173] width 337 height 287
type textarea "game.addCollectGoal()"
click at [774, 210] on div "# Anya is searching for gems! # Add gems to the level for the player to find. #…" at bounding box center [834, 173] width 337 height 287
click at [776, 211] on div "# Anya is searching for gems! # Add gems to the level for the player to find. #…" at bounding box center [834, 173] width 337 height 287
click at [770, 208] on div "# Anya is searching for gems! # Add gems to the level for the player to find. #…" at bounding box center [834, 173] width 337 height 287
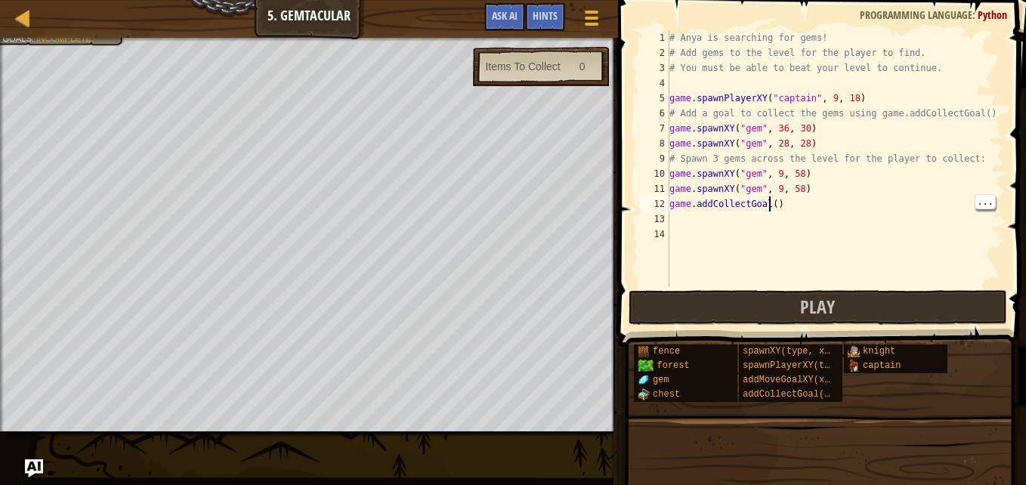
type textarea "game.addCollectGoal(1)"
click at [937, 297] on button "Play" at bounding box center [817, 307] width 378 height 35
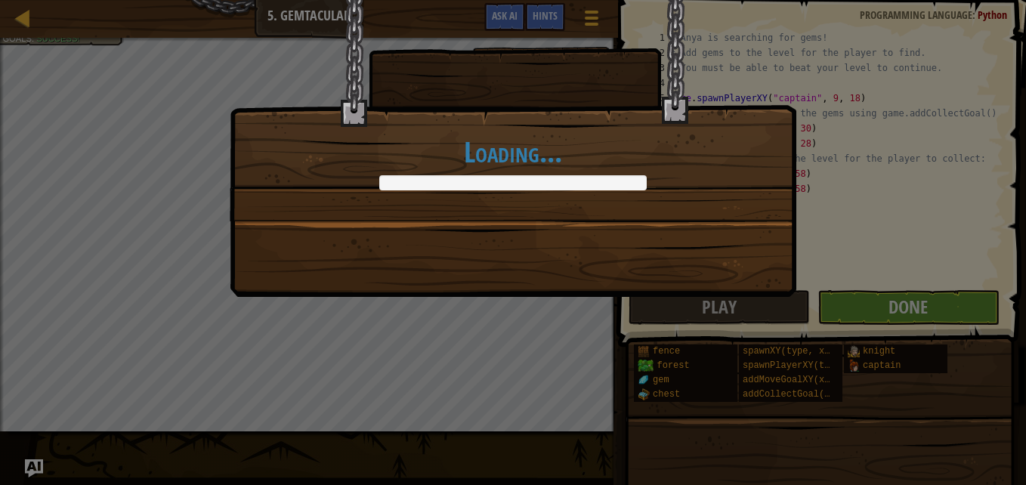
click at [947, 301] on div "Loading..." at bounding box center [513, 242] width 1026 height 485
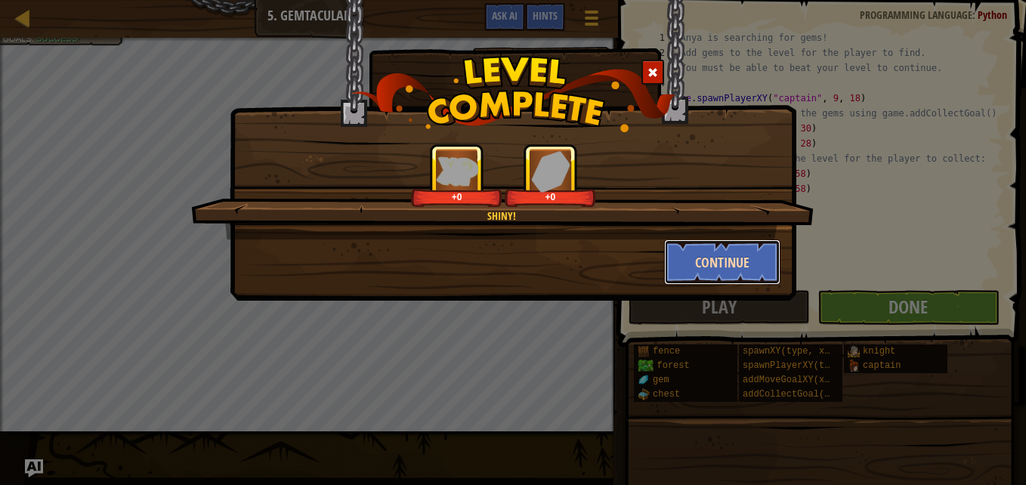
click at [734, 264] on button "Continue" at bounding box center [722, 261] width 117 height 45
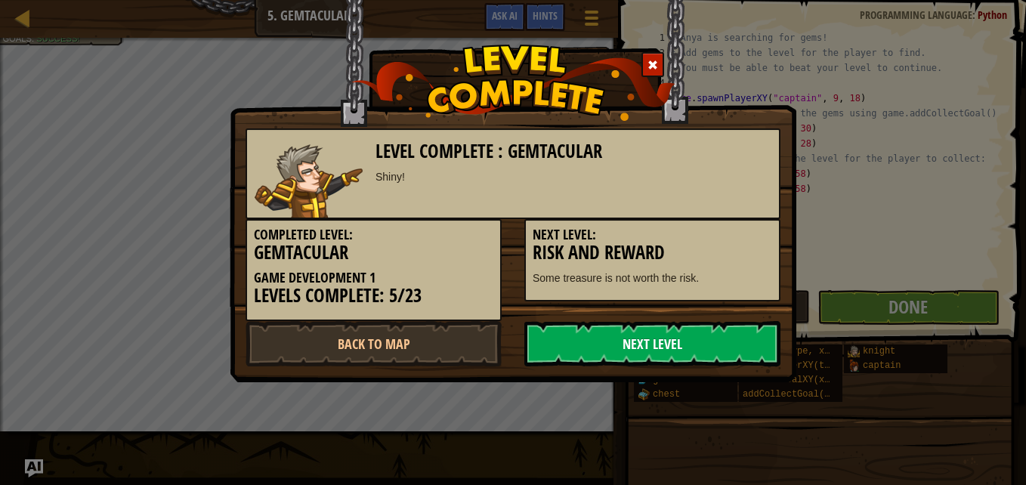
click at [730, 341] on link "Next Level" at bounding box center [652, 343] width 256 height 45
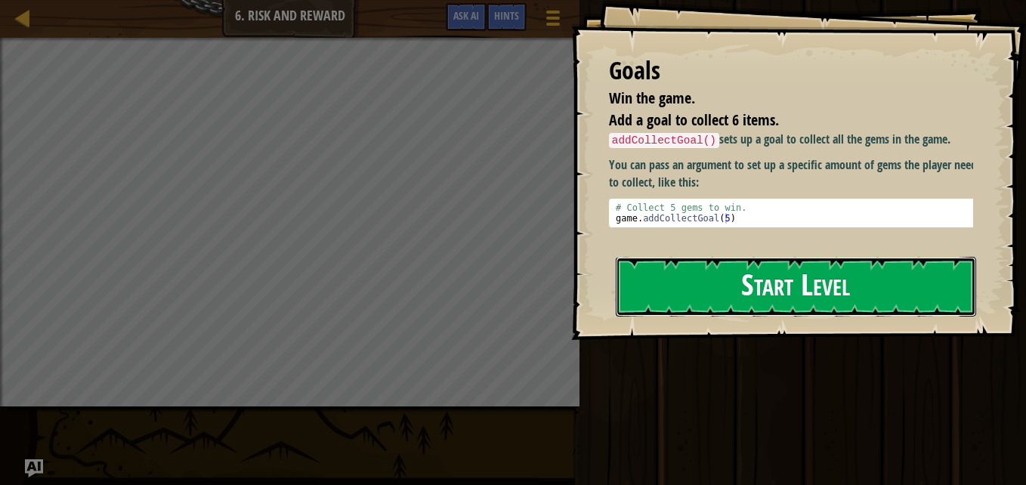
click at [755, 283] on button "Start Level" at bounding box center [796, 287] width 360 height 60
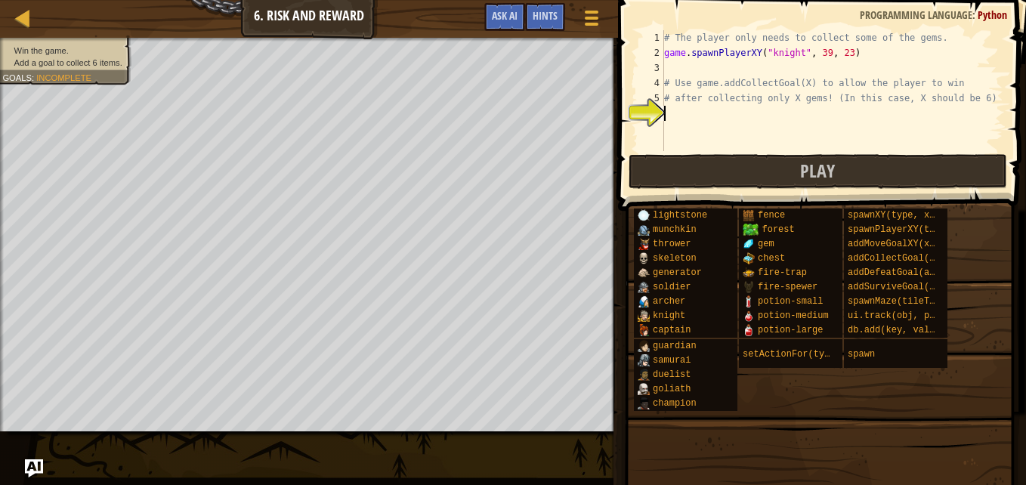
type textarea "g"
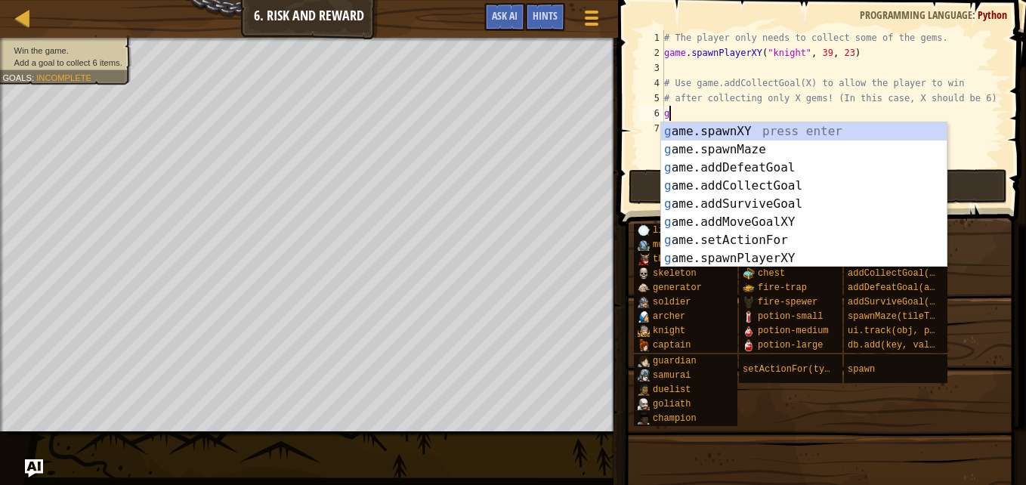
click at [779, 188] on div "g ame.spawnXY press enter g ame.spawnMaze press enter g ame.addDefeatGoal press…" at bounding box center [803, 212] width 285 height 181
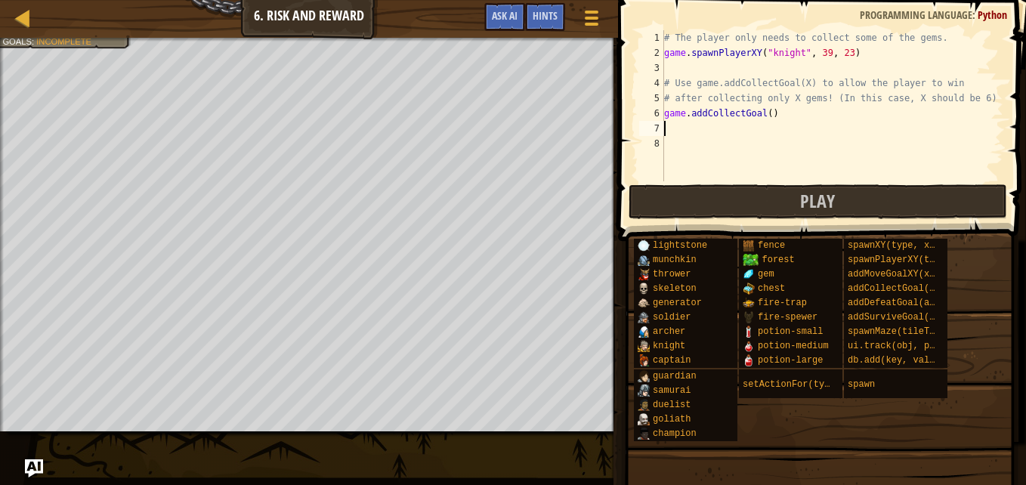
click at [765, 119] on div "# The player only needs to collect some of the gems. game . spawnPlayerXY ( "kn…" at bounding box center [832, 120] width 342 height 181
type textarea "game.addCollectGoal(6)"
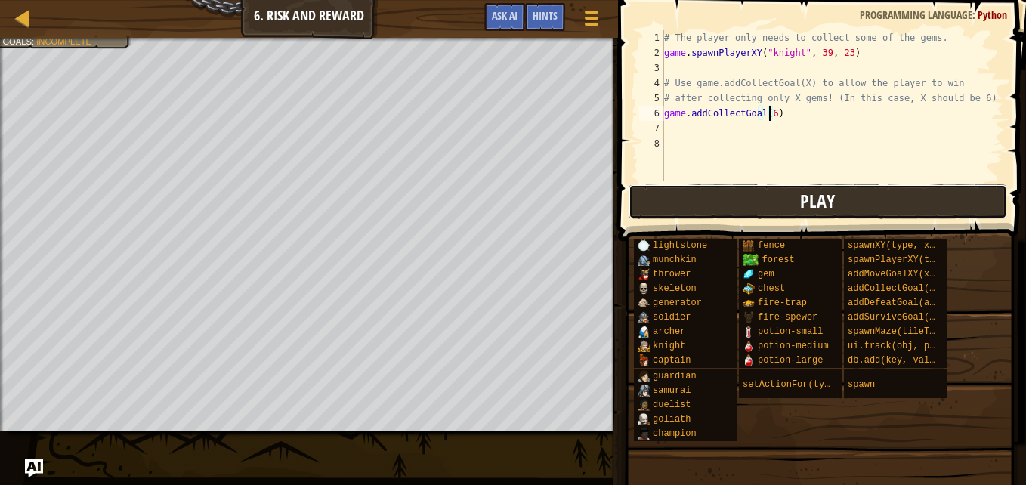
click at [917, 193] on button "Play" at bounding box center [817, 201] width 378 height 35
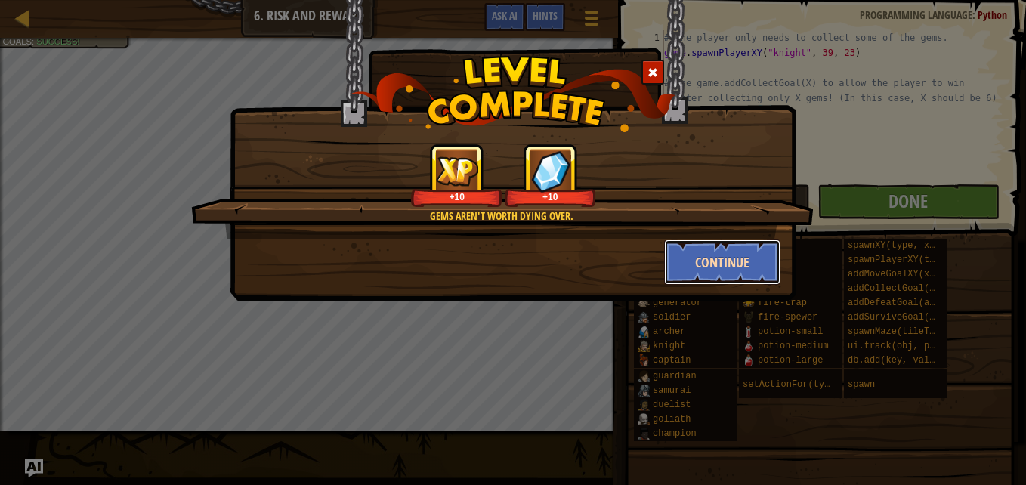
click at [742, 249] on button "Continue" at bounding box center [722, 261] width 117 height 45
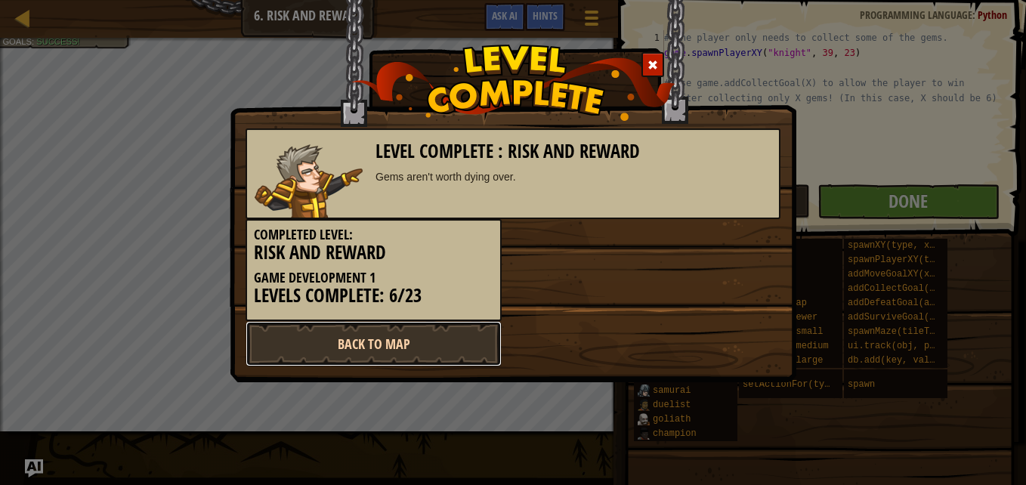
click at [443, 334] on link "Back to Map" at bounding box center [373, 343] width 256 height 45
